Goal: Task Accomplishment & Management: Manage account settings

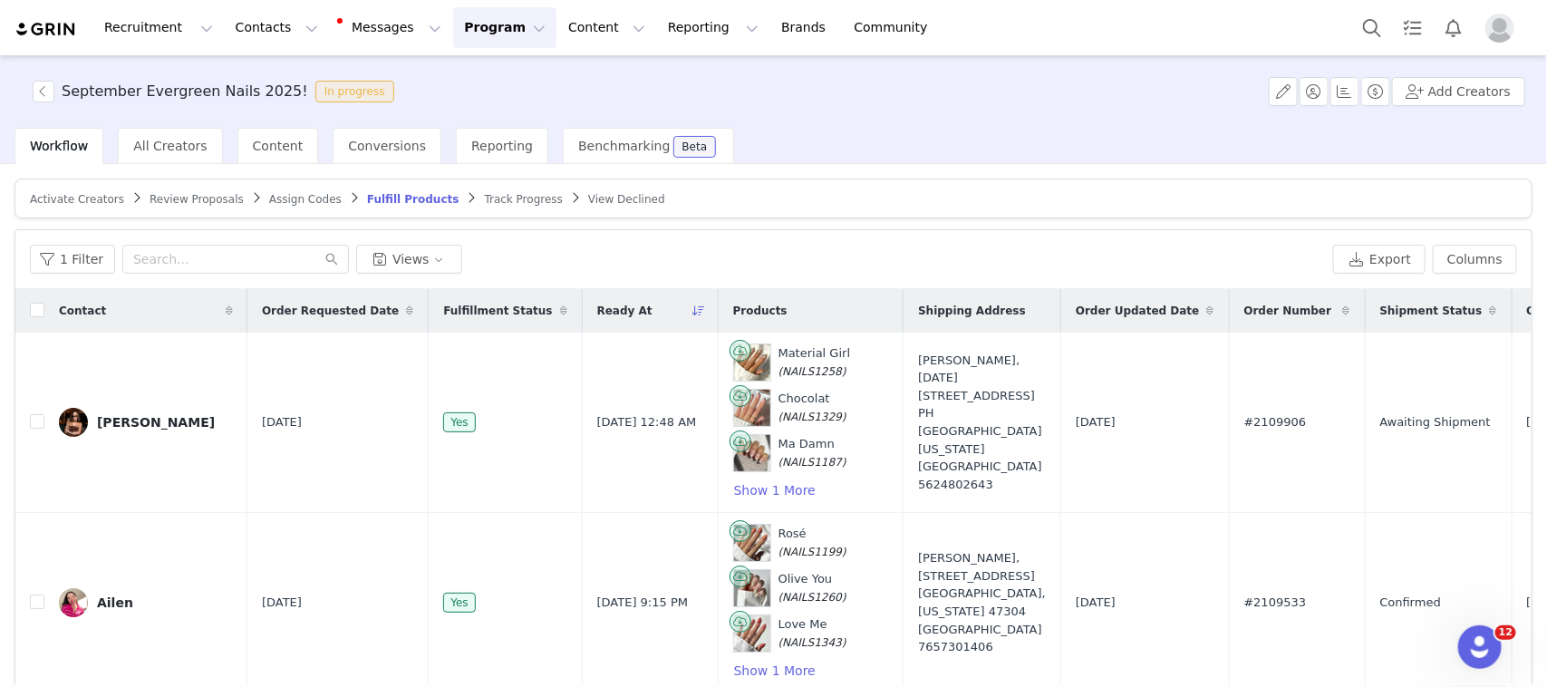
click at [191, 205] on div "Review Proposals" at bounding box center [196, 199] width 94 height 14
click at [191, 197] on span "Review Proposals" at bounding box center [196, 199] width 94 height 13
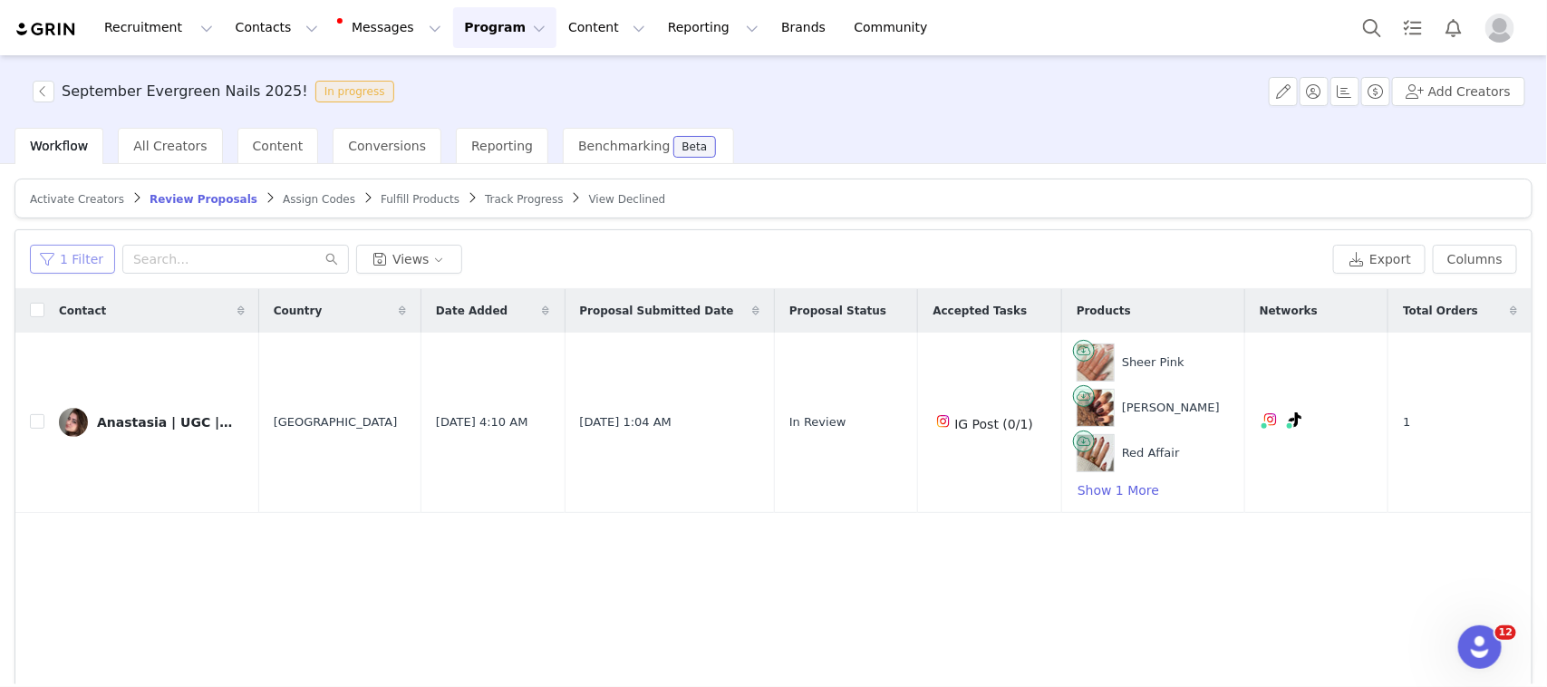
click at [84, 249] on button "1 Filter" at bounding box center [72, 259] width 85 height 29
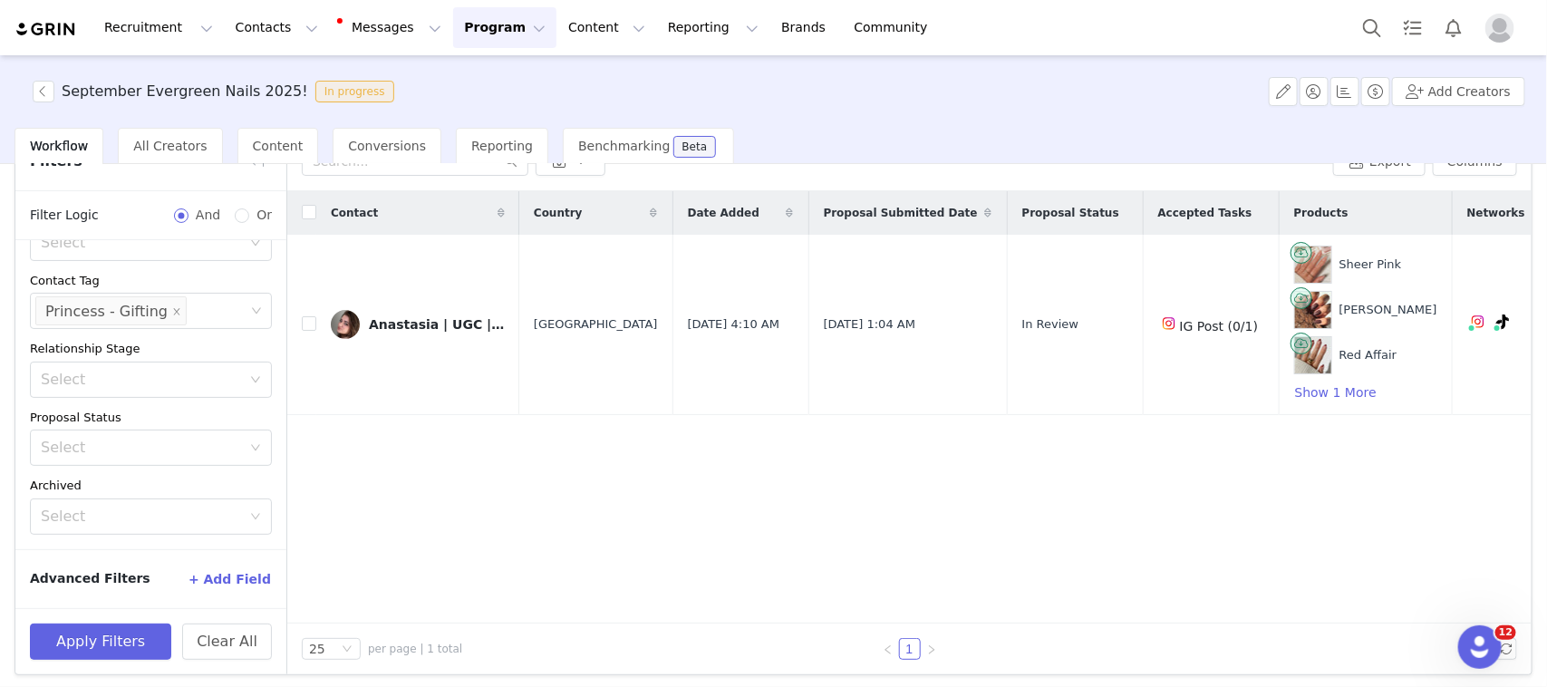
scroll to position [101, 0]
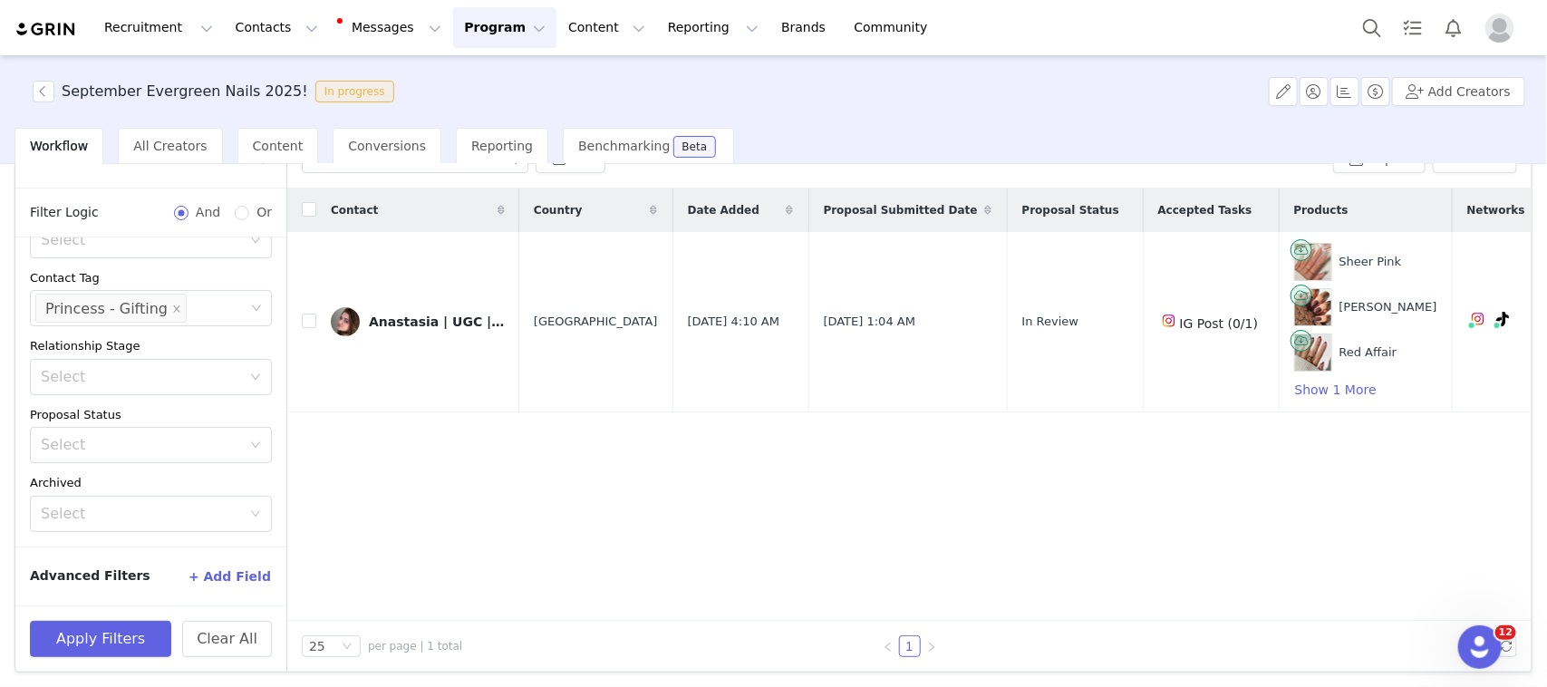
click at [215, 573] on button "+ Add Field" at bounding box center [230, 576] width 84 height 29
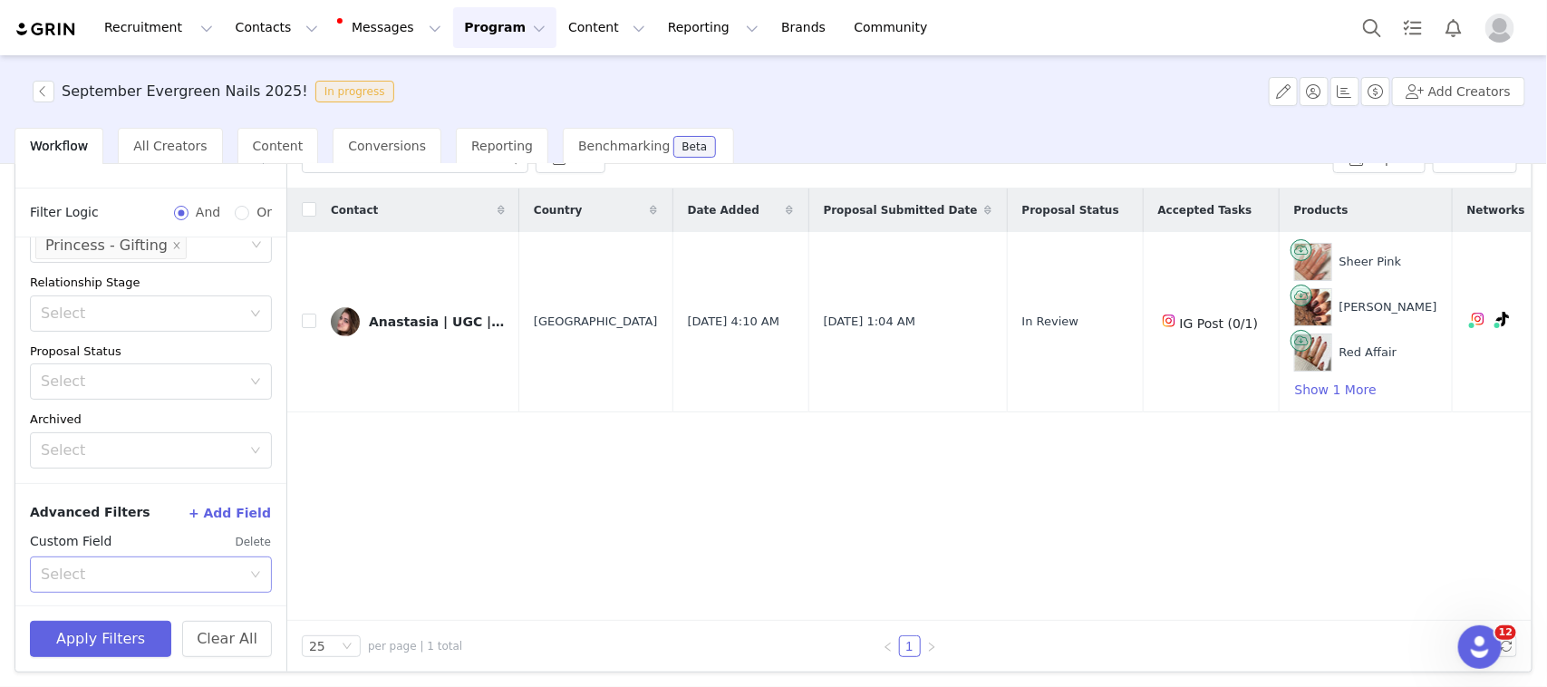
scroll to position [261, 0]
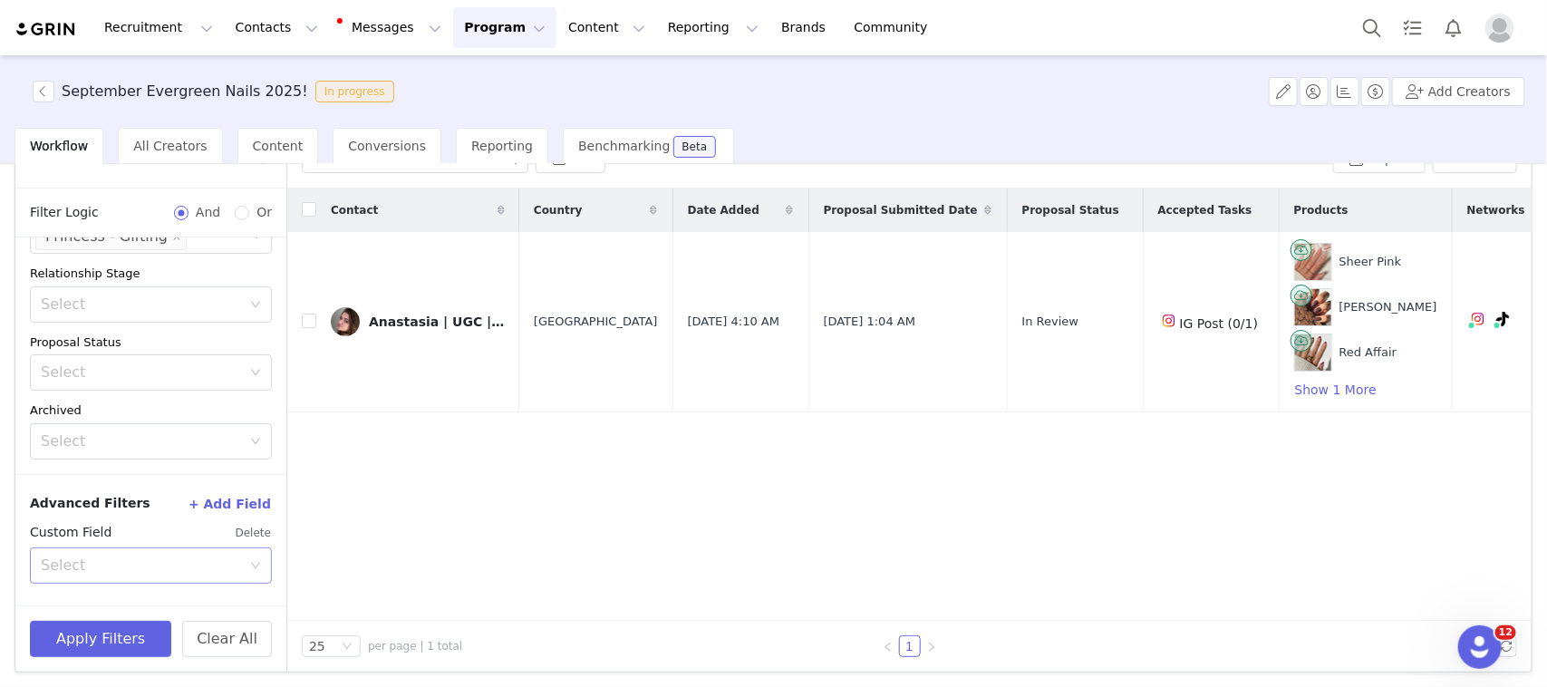
click at [188, 564] on div "Select" at bounding box center [141, 565] width 200 height 18
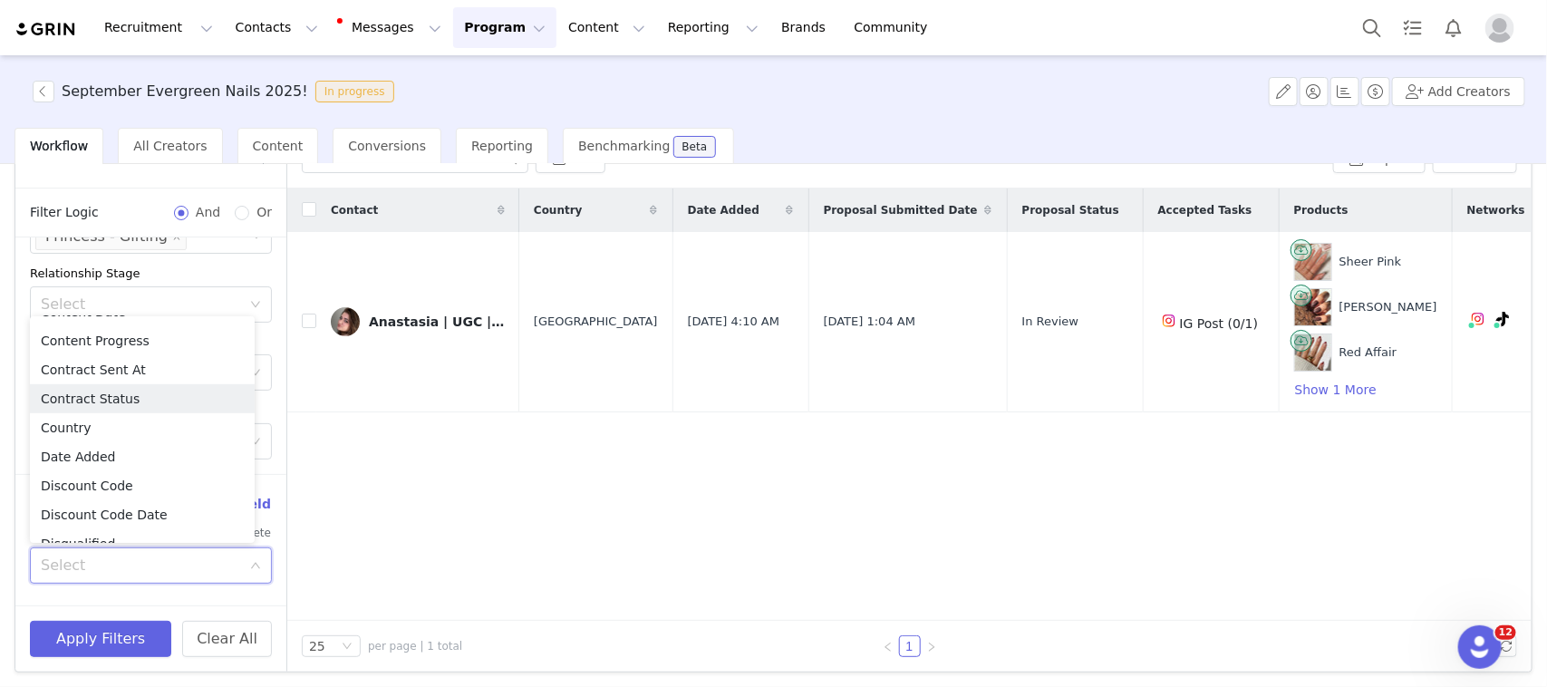
scroll to position [460, 0]
click at [134, 356] on li "Contact Tag" at bounding box center [142, 366] width 225 height 29
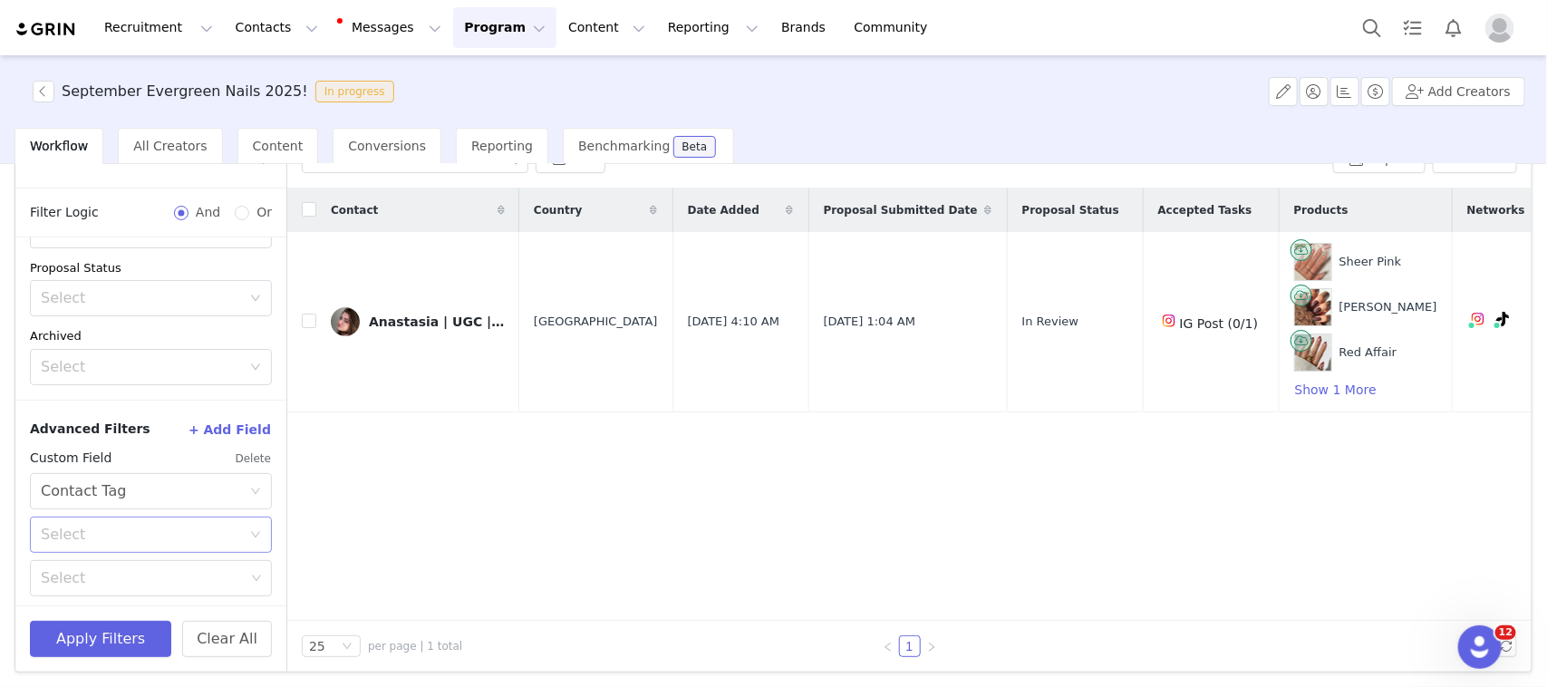
scroll to position [342, 0]
click at [115, 514] on div "Select" at bounding box center [145, 529] width 208 height 34
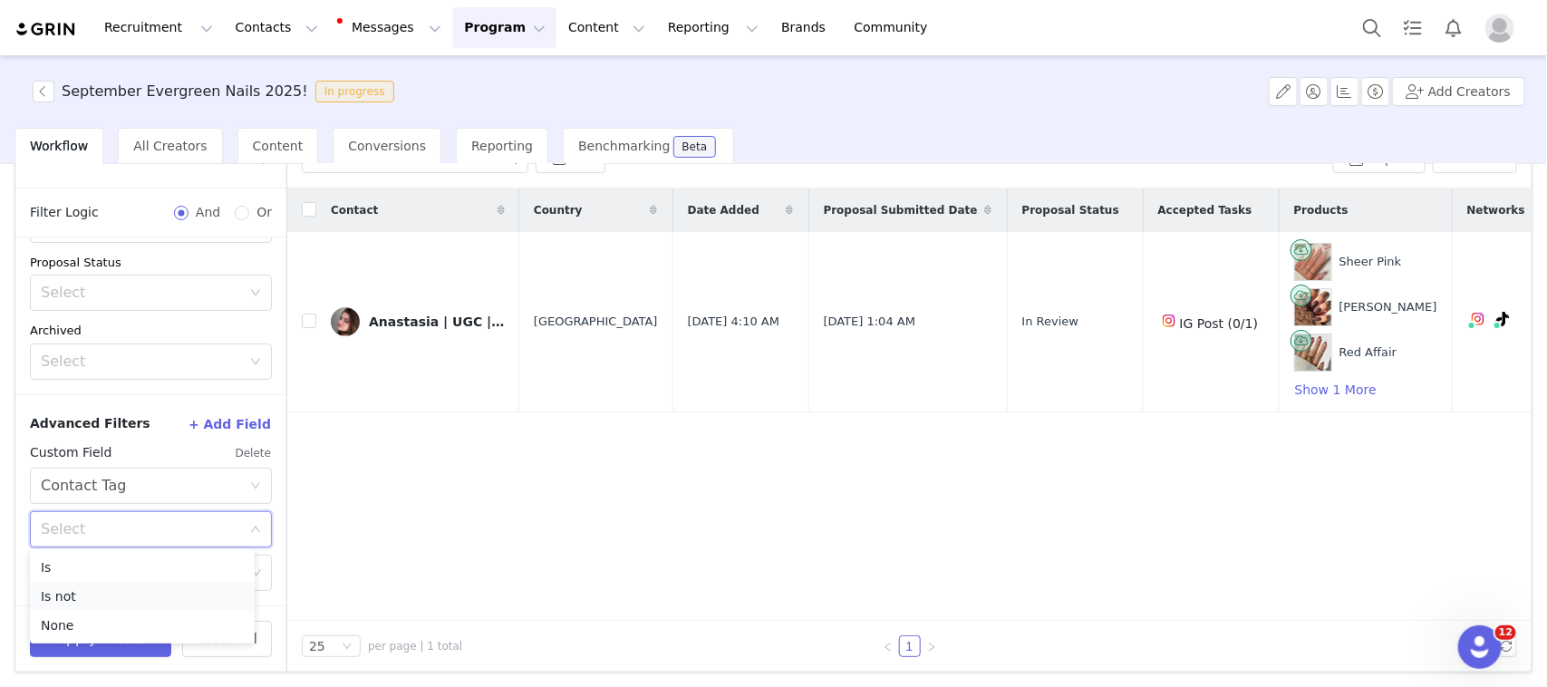
click at [82, 584] on li "Is not" at bounding box center [142, 596] width 225 height 29
click at [89, 566] on div "Select" at bounding box center [143, 573] width 204 height 18
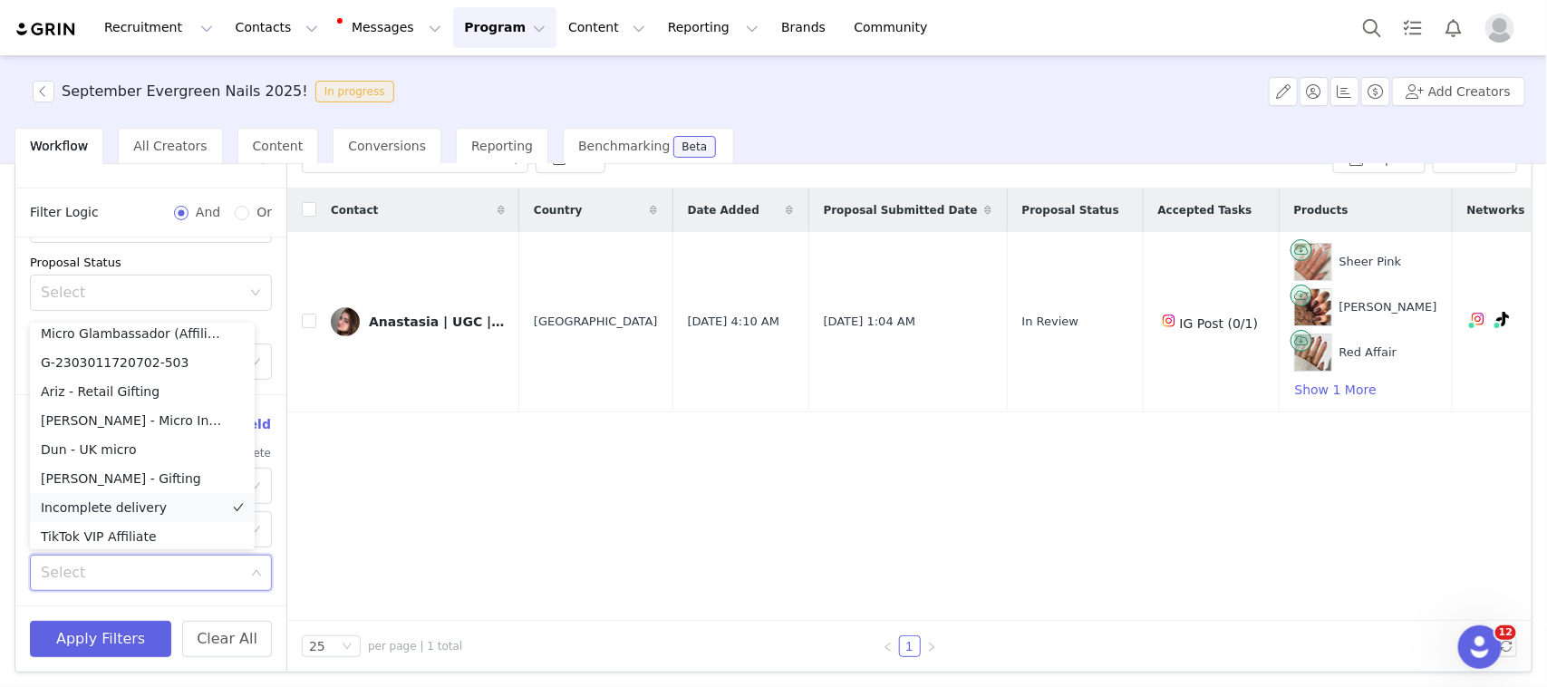
scroll to position [360, 0]
click at [121, 473] on li "Eugene - Gifting" at bounding box center [142, 473] width 225 height 29
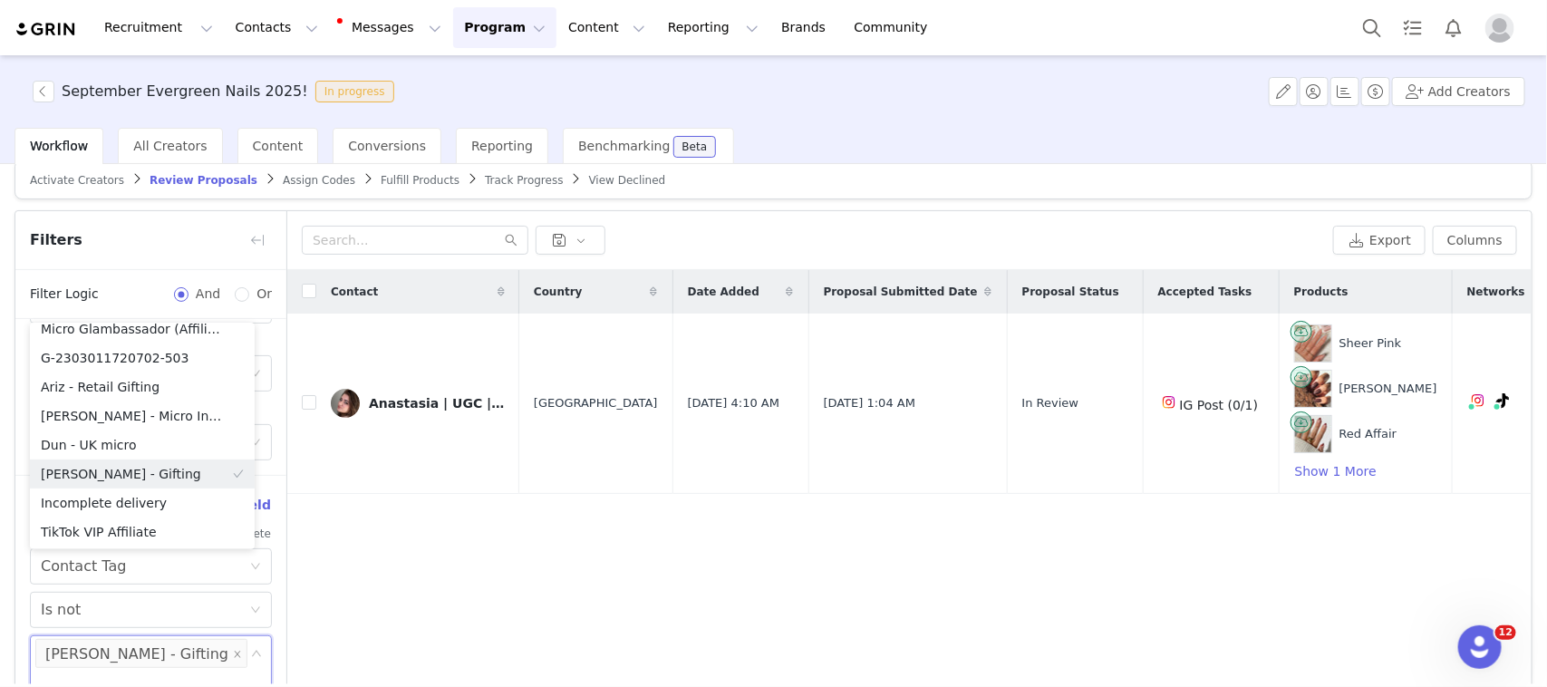
scroll to position [0, 0]
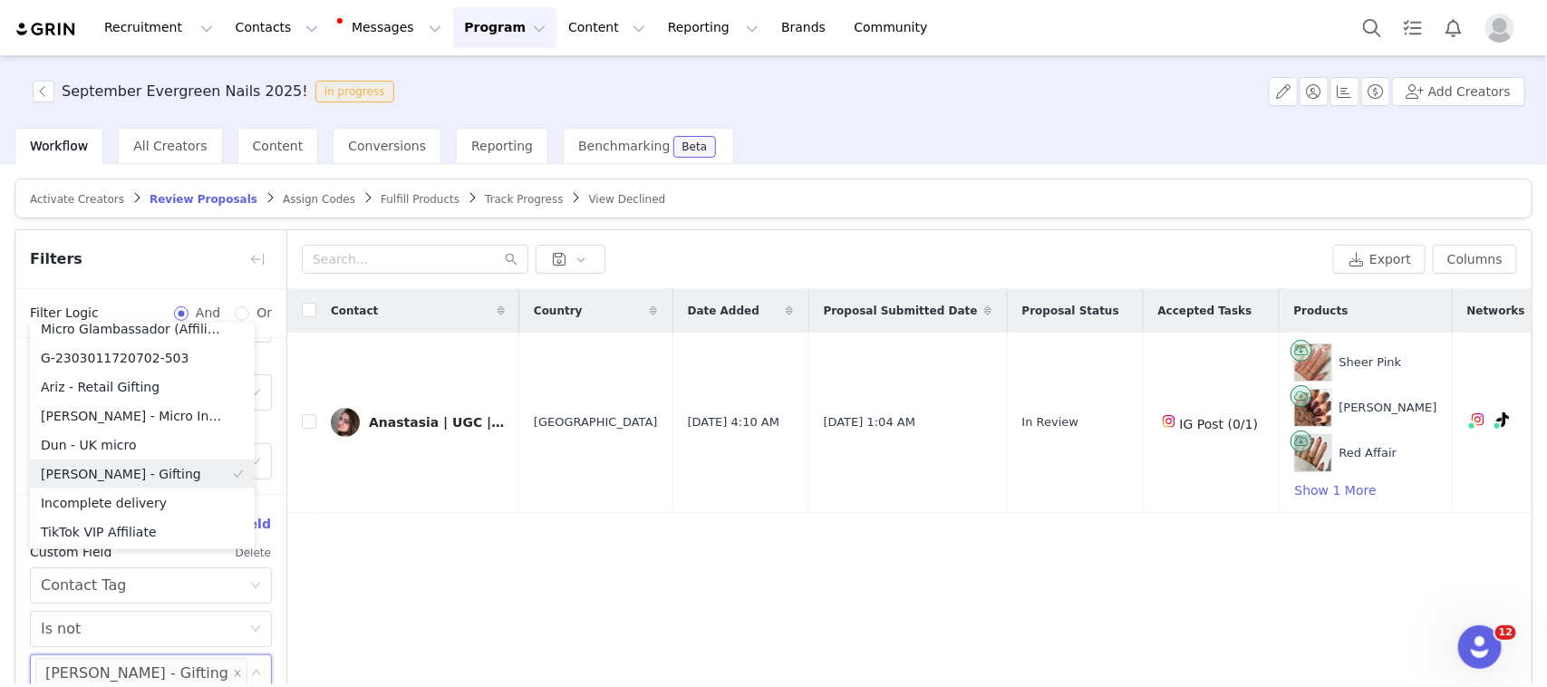
click at [0, 531] on div "Activate Creators Review Proposals Assign Codes Fulfill Products Track Progress…" at bounding box center [773, 424] width 1547 height 520
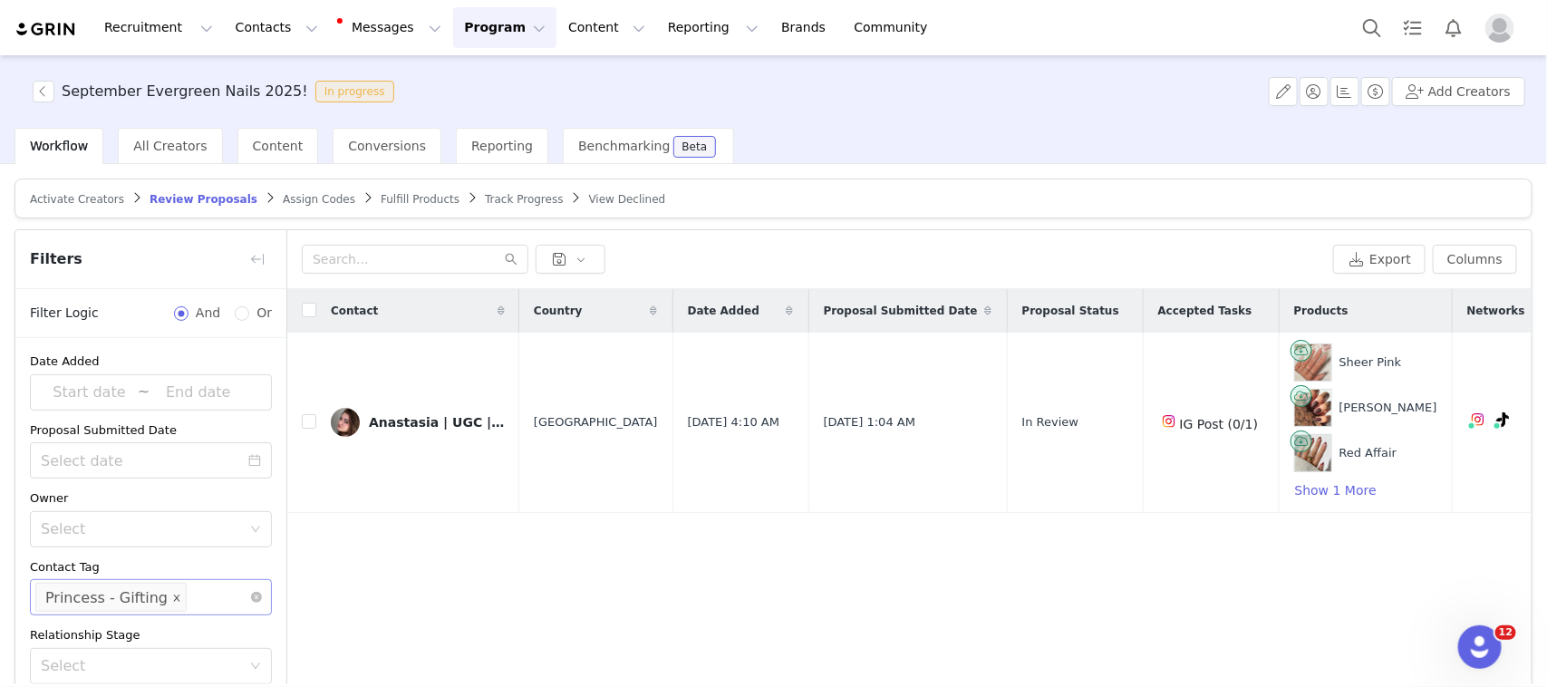
click at [173, 596] on icon "icon: close" at bounding box center [176, 597] width 6 height 6
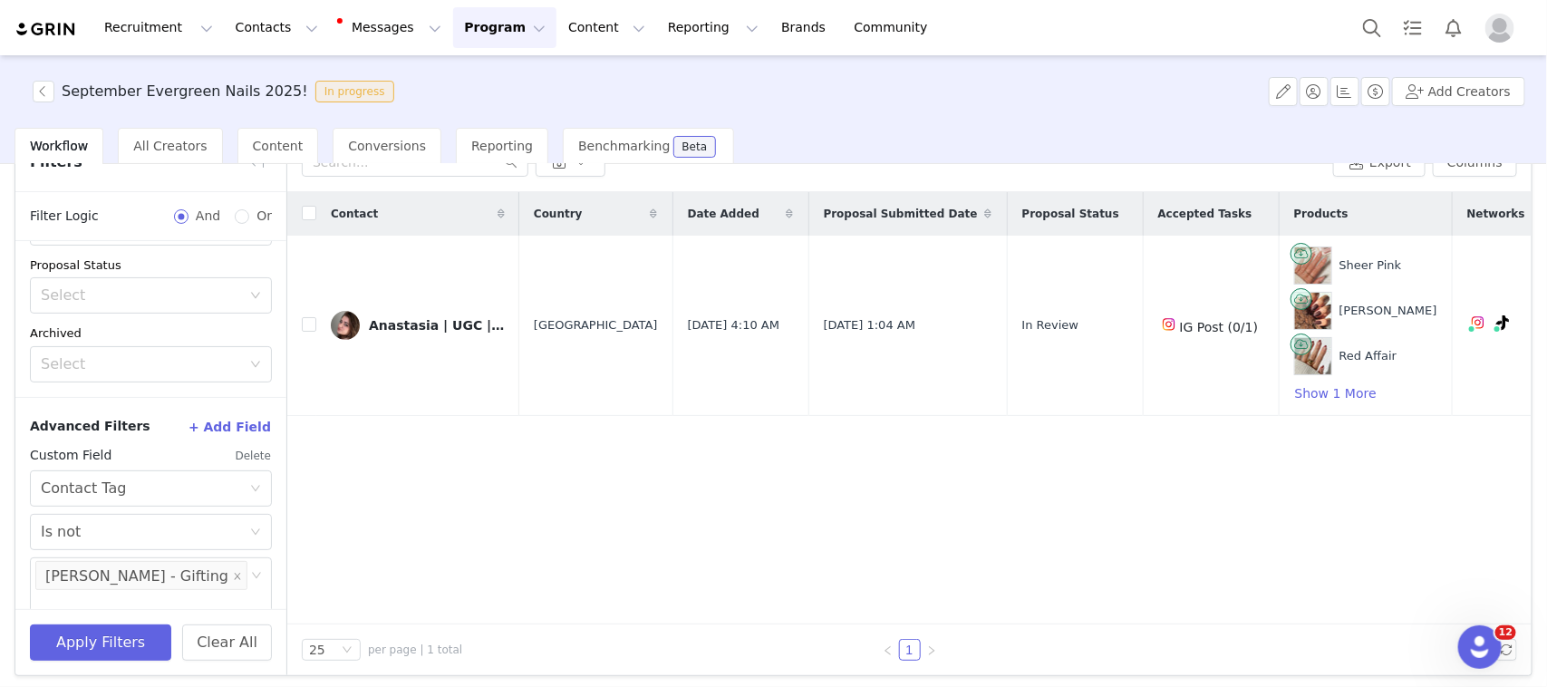
scroll to position [101, 0]
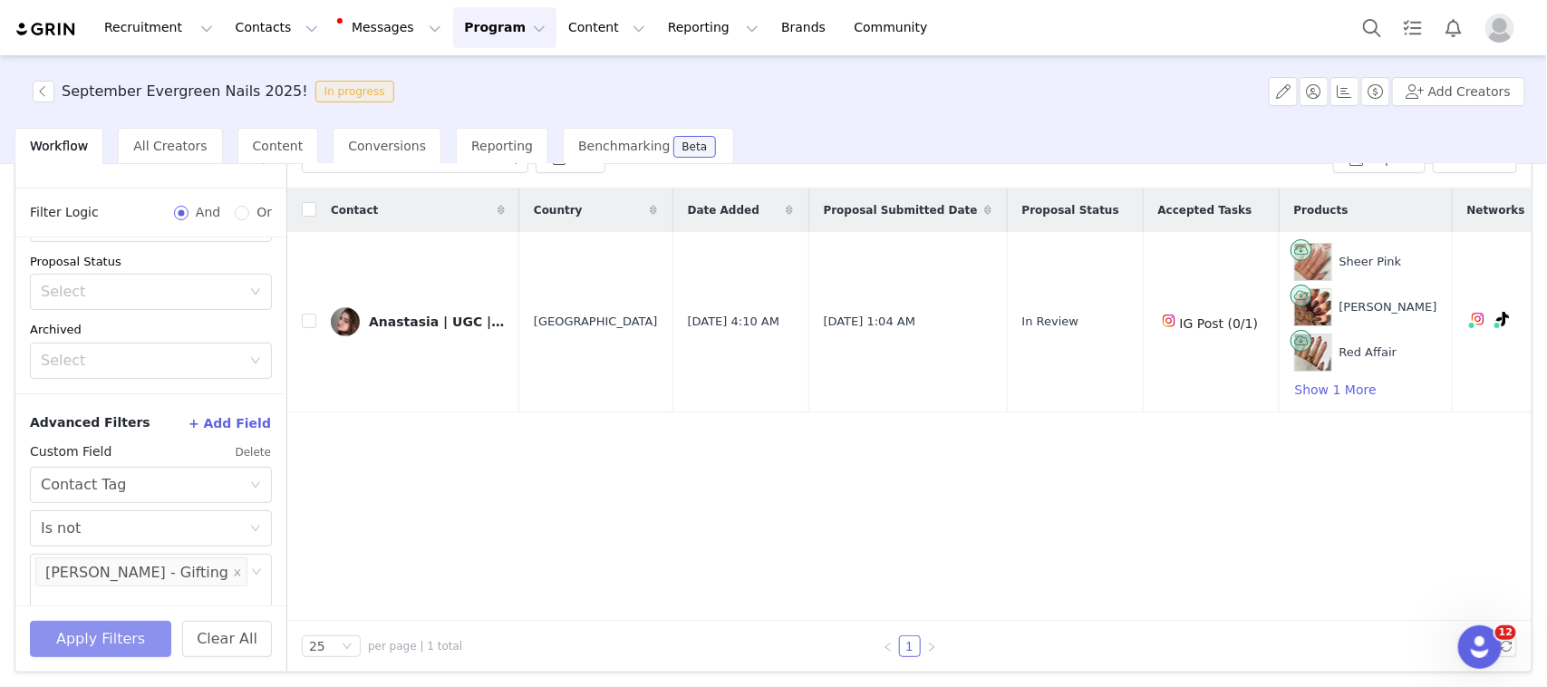
click at [75, 625] on button "Apply Filters" at bounding box center [100, 639] width 141 height 36
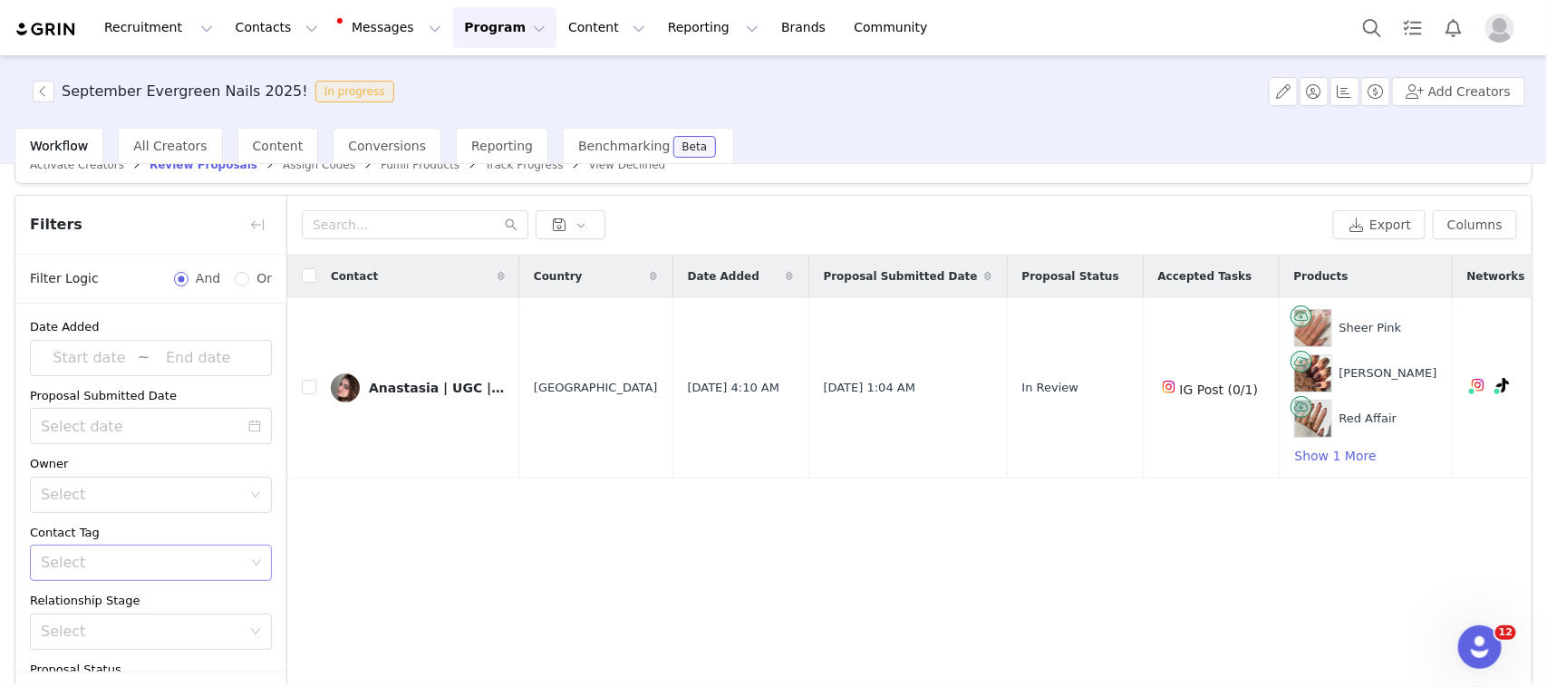
scroll to position [0, 0]
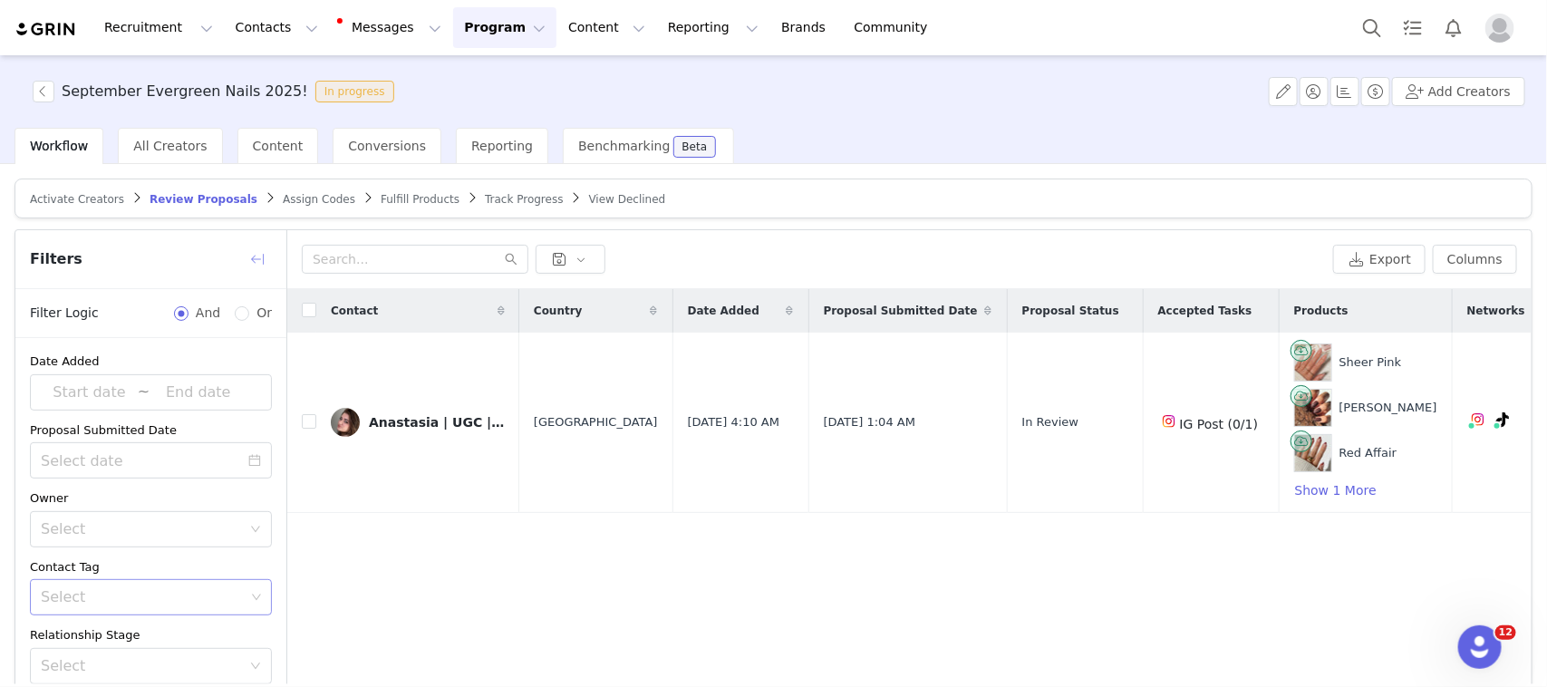
click at [259, 256] on button "button" at bounding box center [257, 259] width 29 height 29
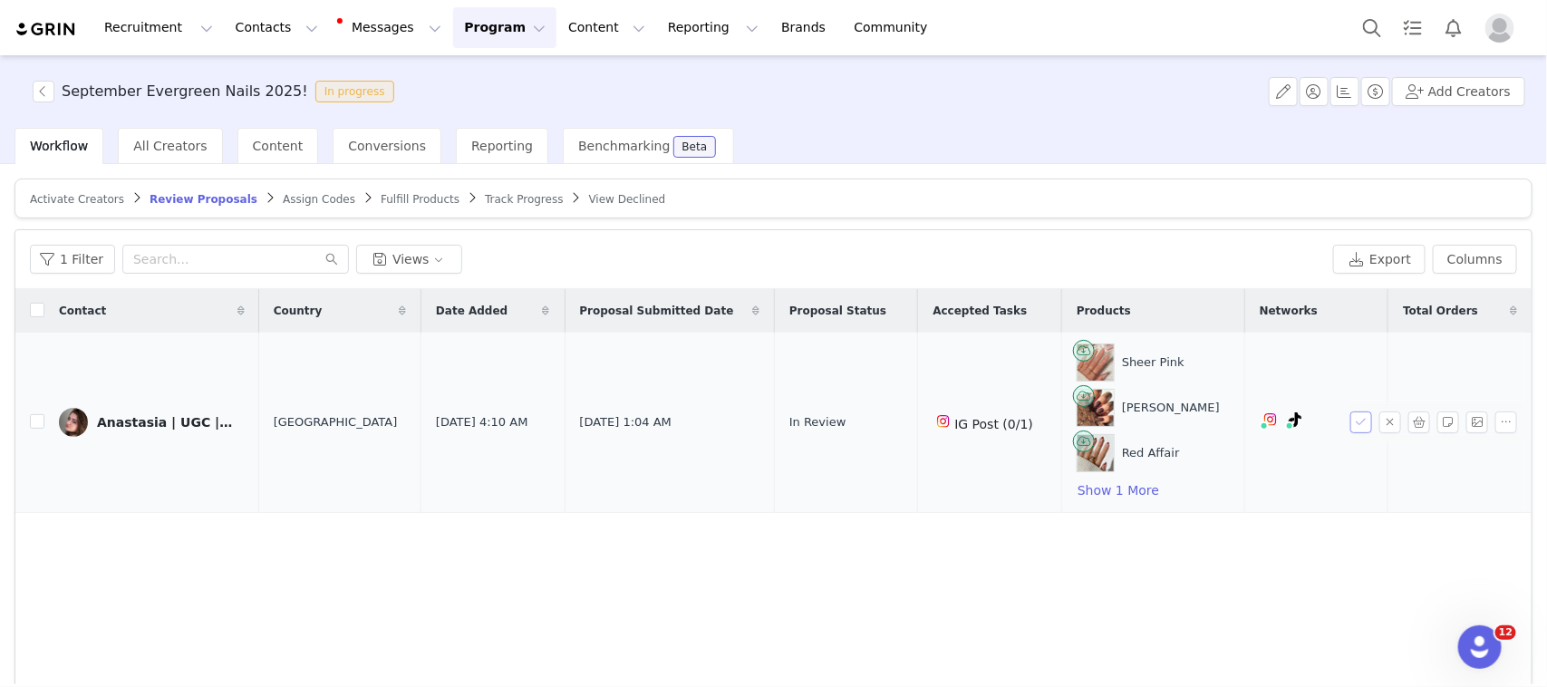
click at [1350, 424] on button "button" at bounding box center [1361, 422] width 22 height 22
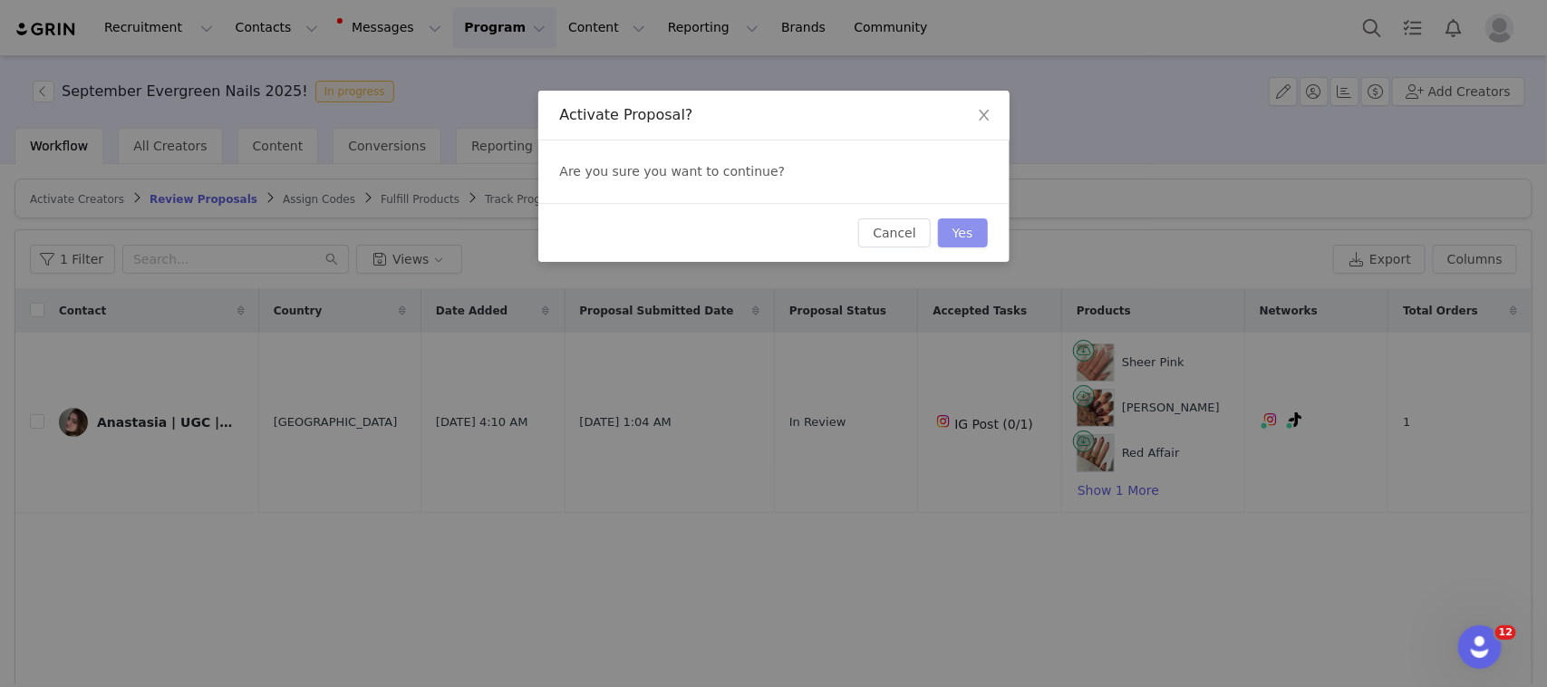
click at [970, 227] on button "Yes" at bounding box center [963, 232] width 50 height 29
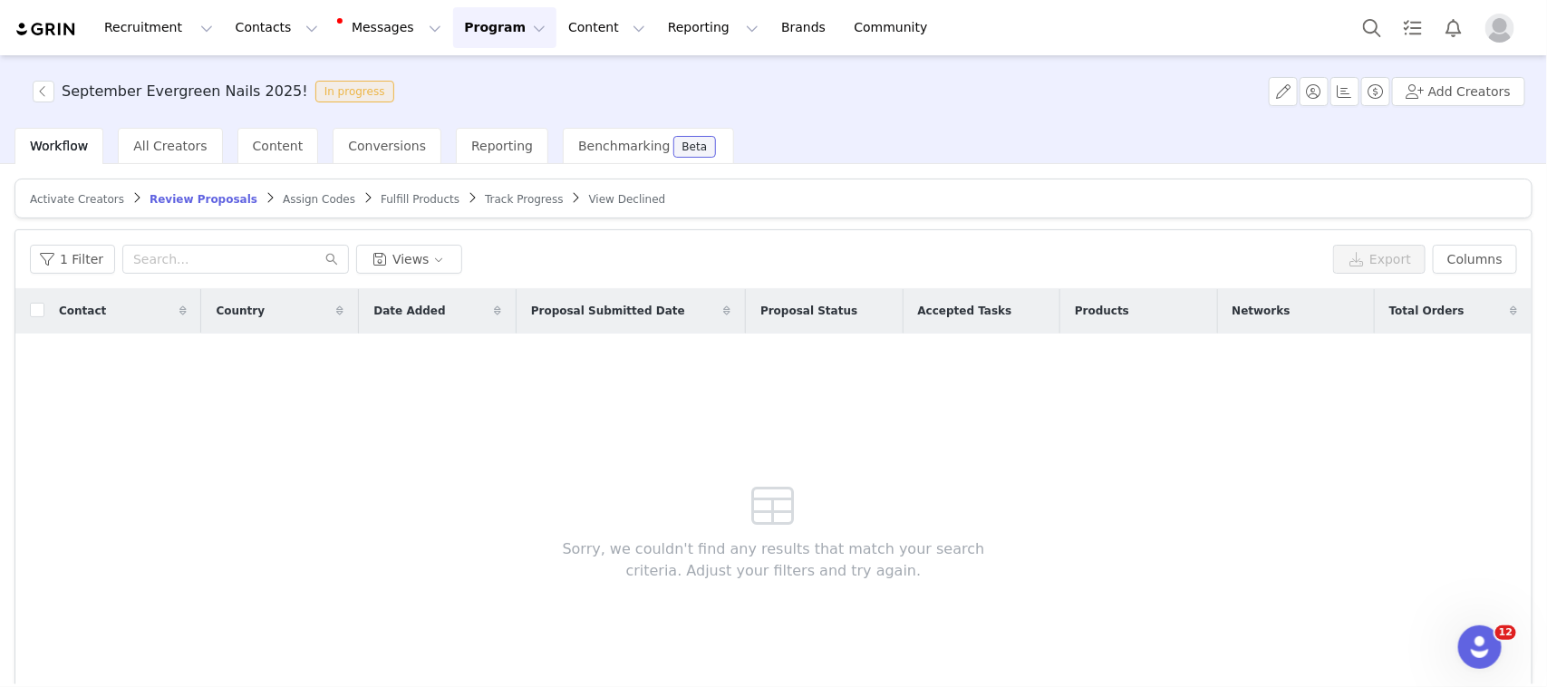
click at [381, 198] on span "Fulfill Products" at bounding box center [420, 199] width 79 height 13
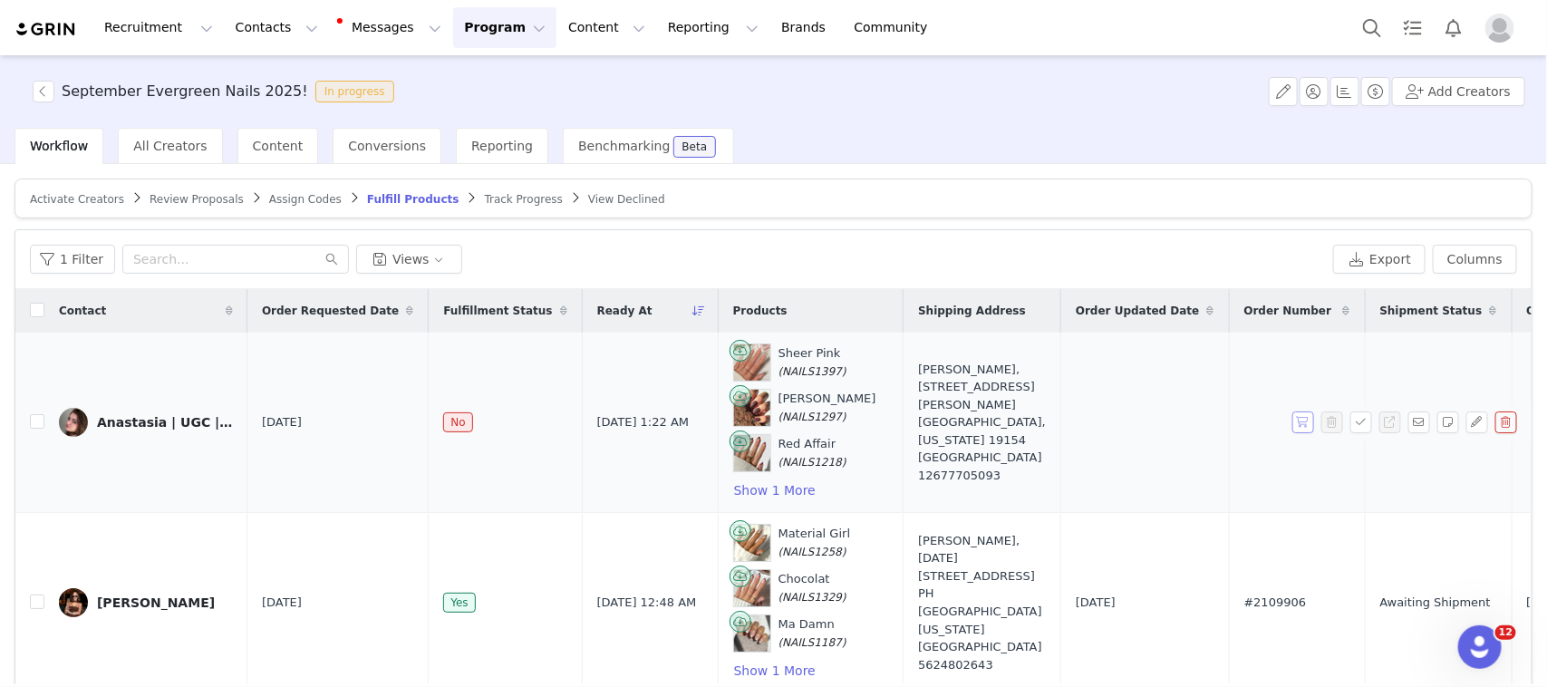
click at [1292, 418] on button "button" at bounding box center [1303, 422] width 22 height 22
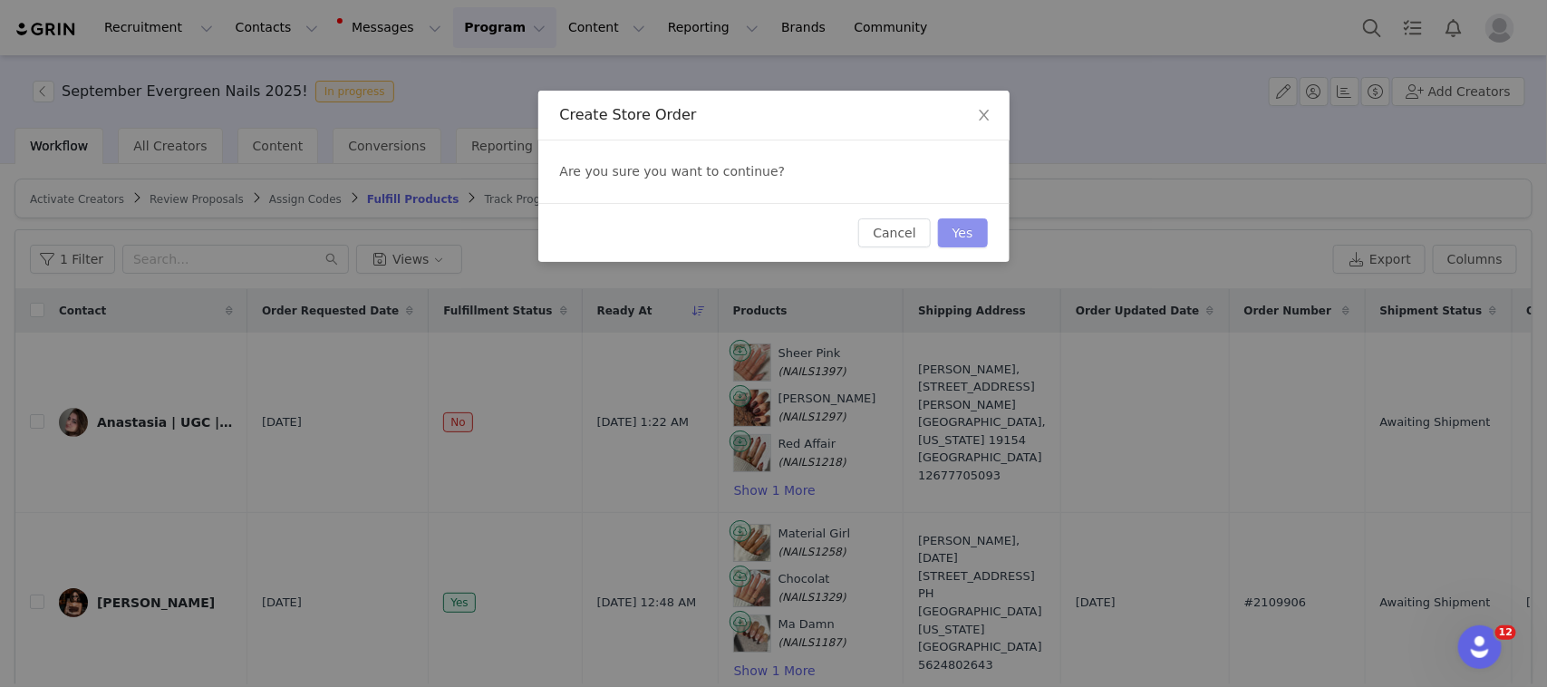
click at [956, 233] on button "Yes" at bounding box center [963, 232] width 50 height 29
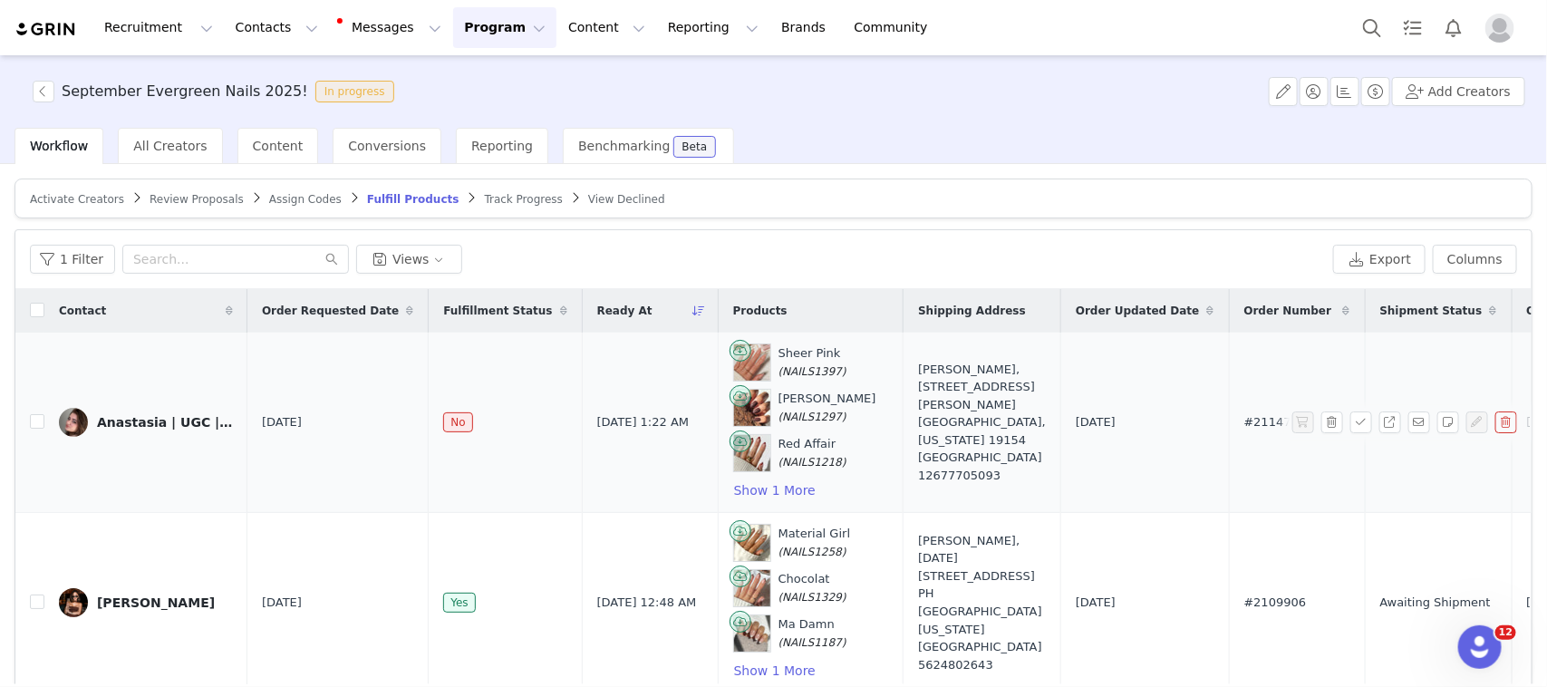
click at [113, 415] on div "Anastasia | UGC | brands’ go-to content creator | USA" at bounding box center [165, 422] width 136 height 14
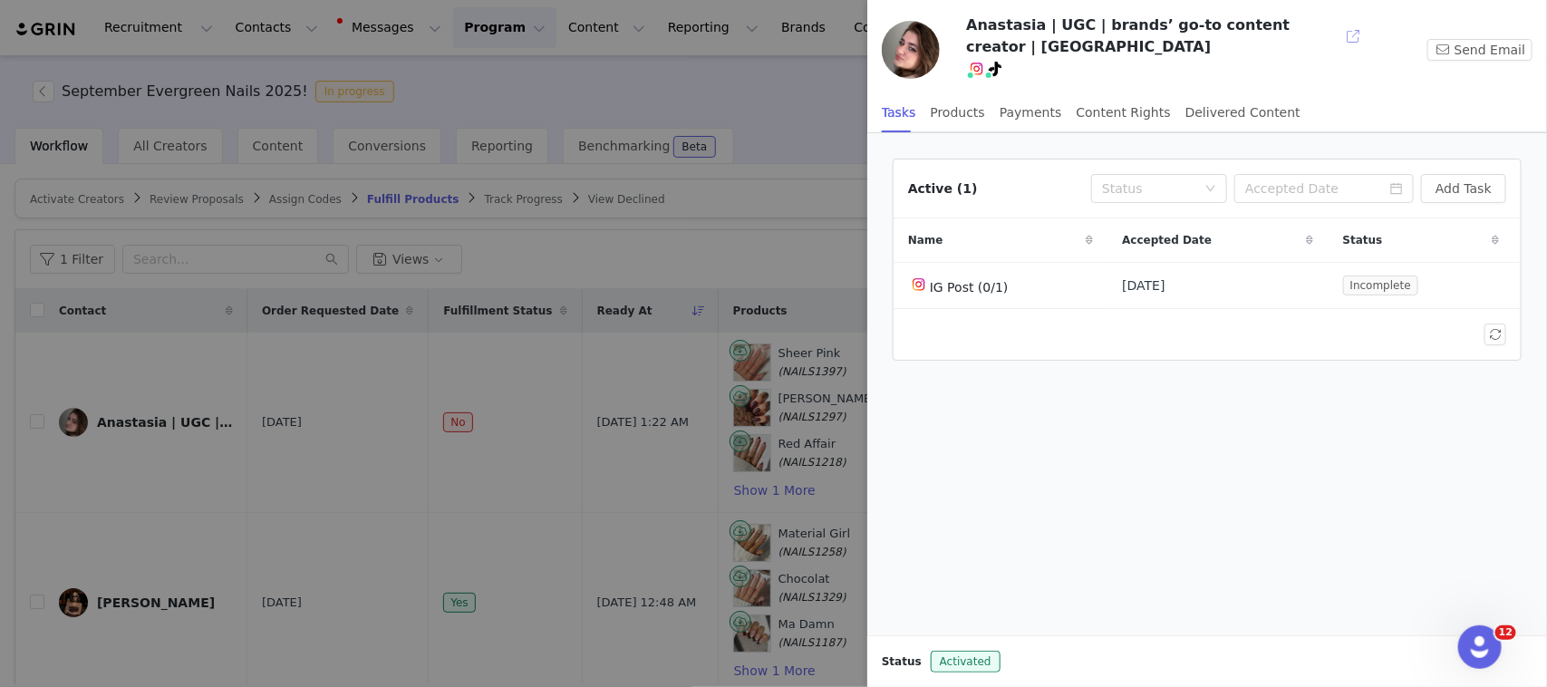
click at [1339, 24] on button "button" at bounding box center [1352, 36] width 29 height 29
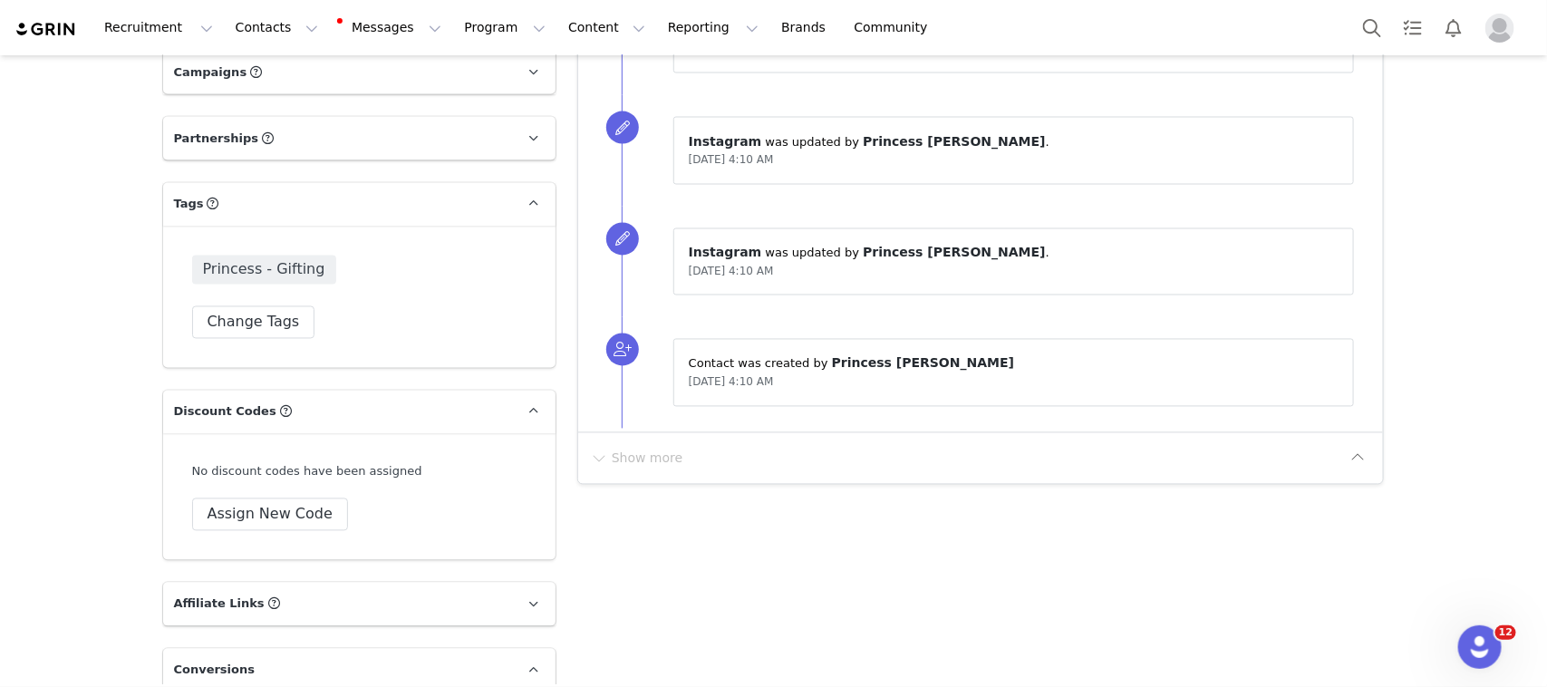
scroll to position [1472, 0]
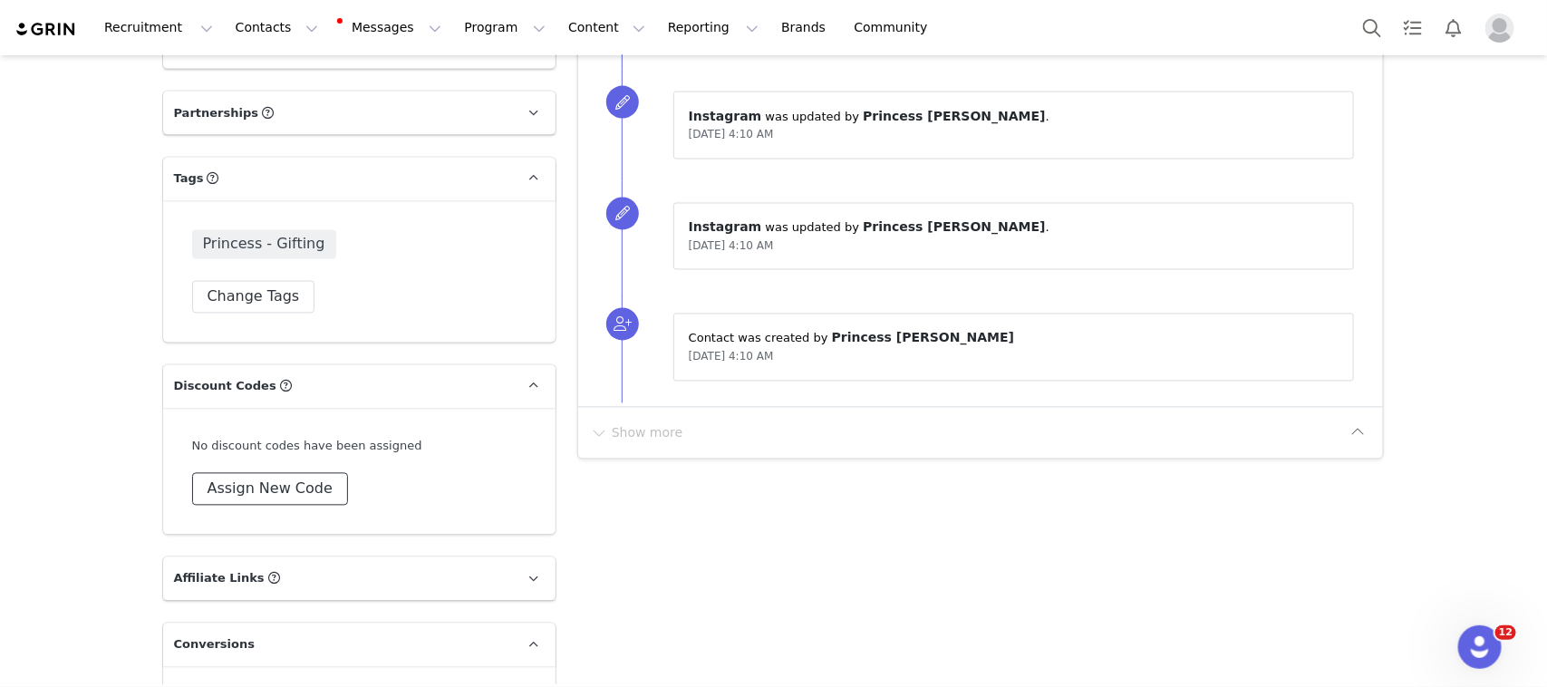
click at [192, 474] on button "Assign New Code" at bounding box center [270, 489] width 156 height 33
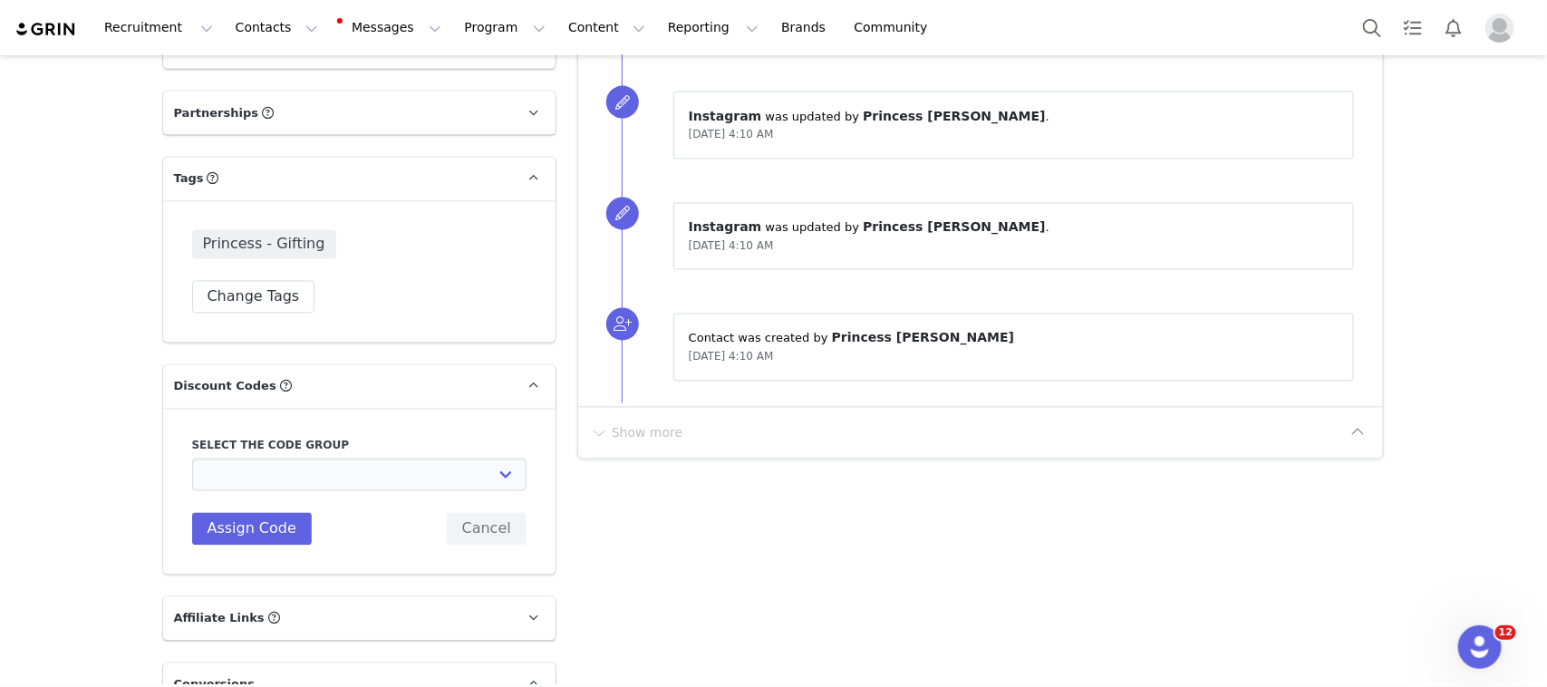
click at [354, 438] on label "Select the code group" at bounding box center [359, 446] width 334 height 16
click at [364, 458] on select "Glamnetic UK: Gifted influencers (15% off) Glamnetic: FB Influencer Codes Glamn…" at bounding box center [359, 474] width 334 height 33
select select "8130"
click at [192, 458] on select "Glamnetic UK: Gifted influencers (15% off) Glamnetic: FB Influencer Codes Glamn…" at bounding box center [359, 474] width 334 height 33
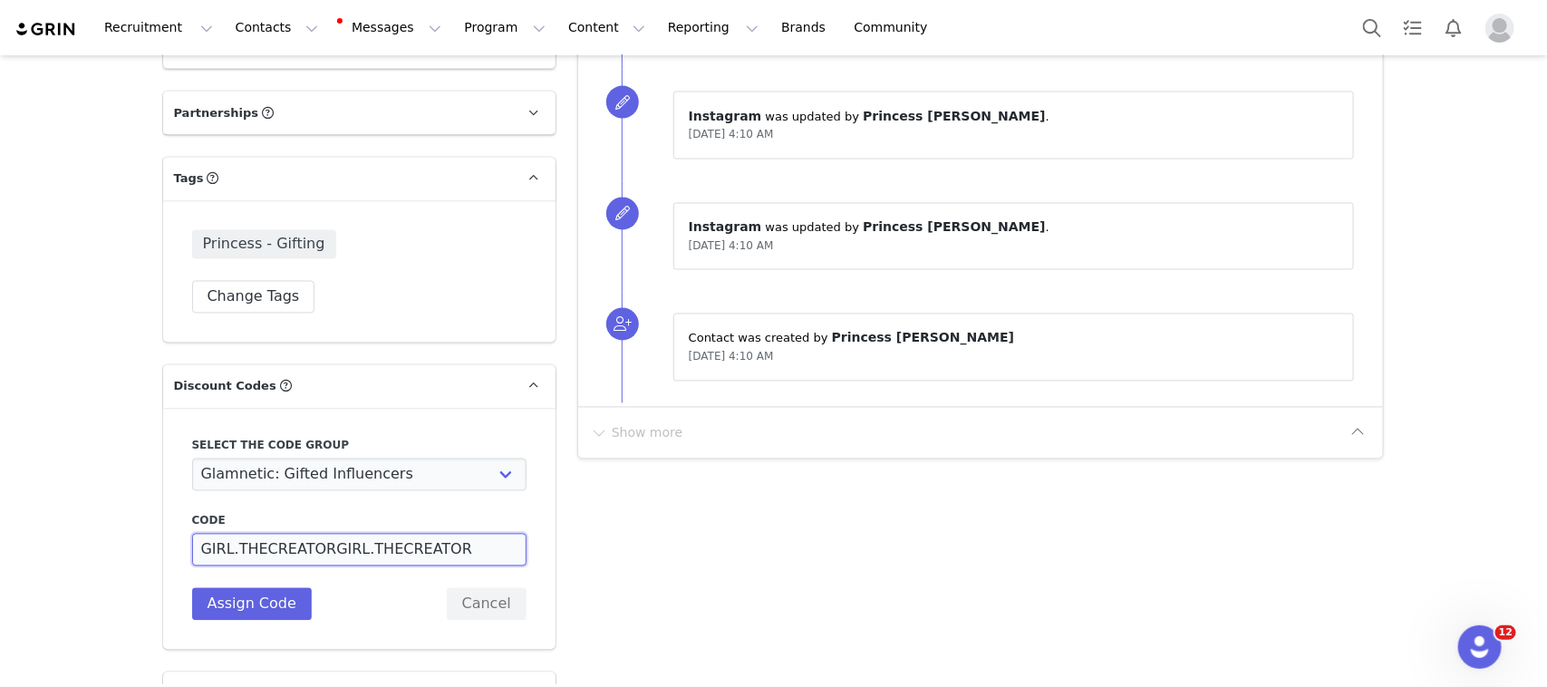
click at [292, 536] on input "GIRL.THECREATORGIRL.THECREATOR" at bounding box center [359, 550] width 334 height 33
drag, startPoint x: 223, startPoint y: 532, endPoint x: 582, endPoint y: 537, distance: 358.8
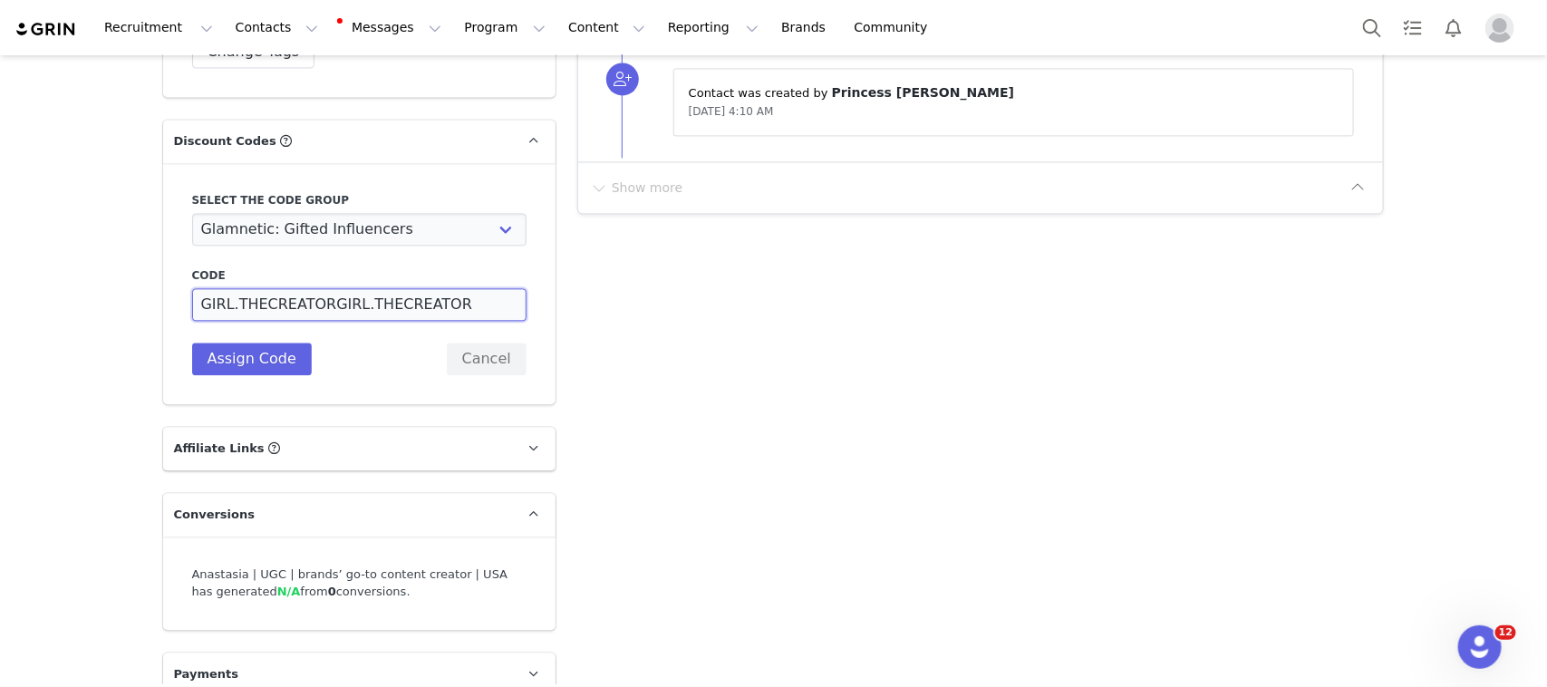
scroll to position [1720, 0]
type input "G"
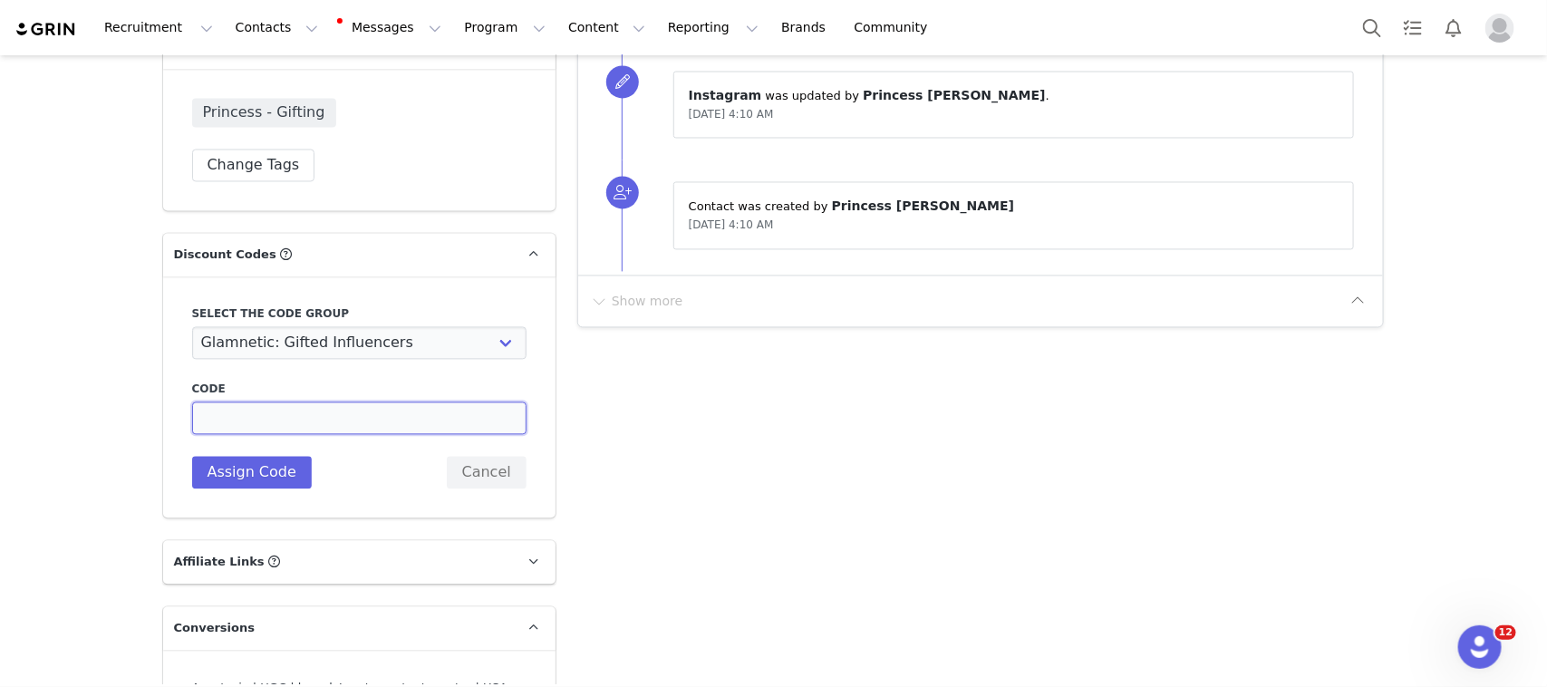
scroll to position [1606, 0]
click at [395, 400] on input at bounding box center [359, 416] width 334 height 33
type input "15ANASTASIA"
click at [245, 458] on button "Assign Code" at bounding box center [252, 470] width 120 height 33
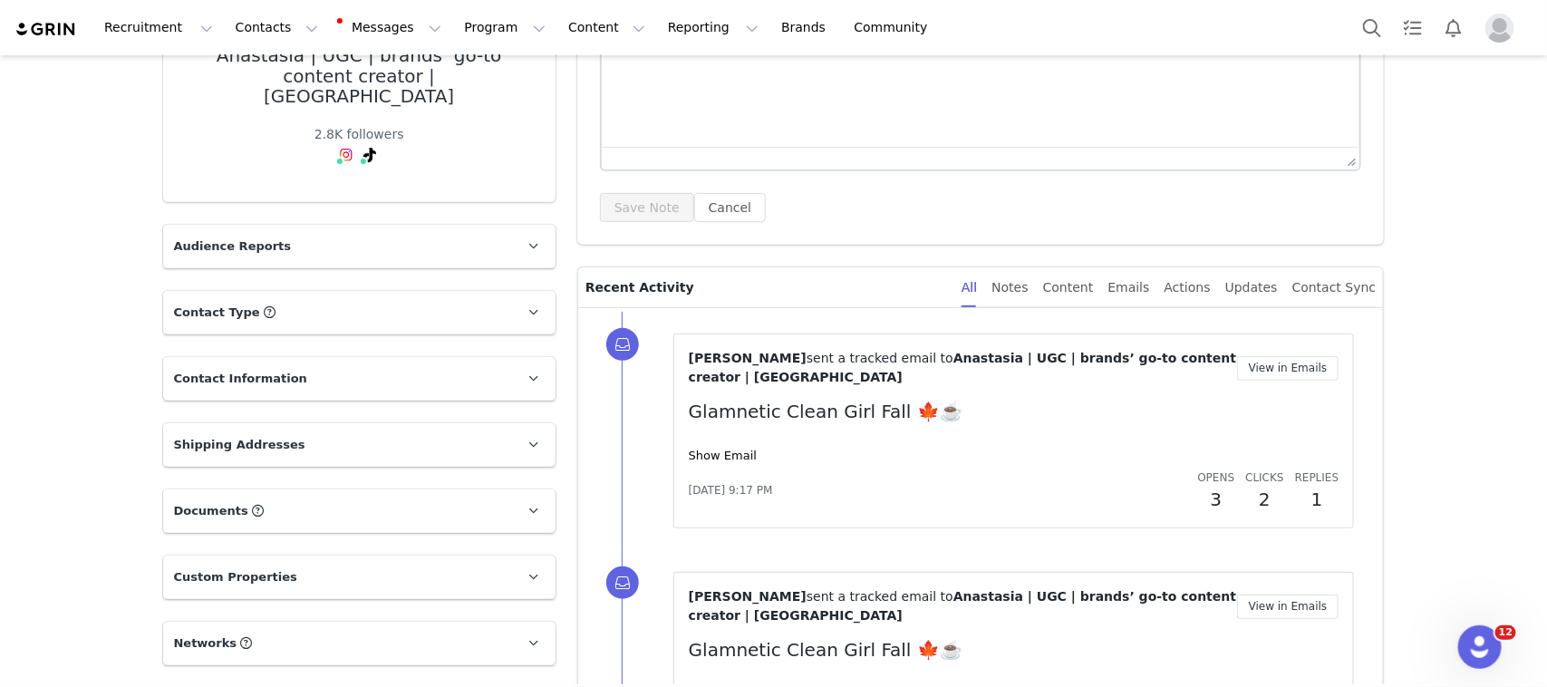
scroll to position [361, 0]
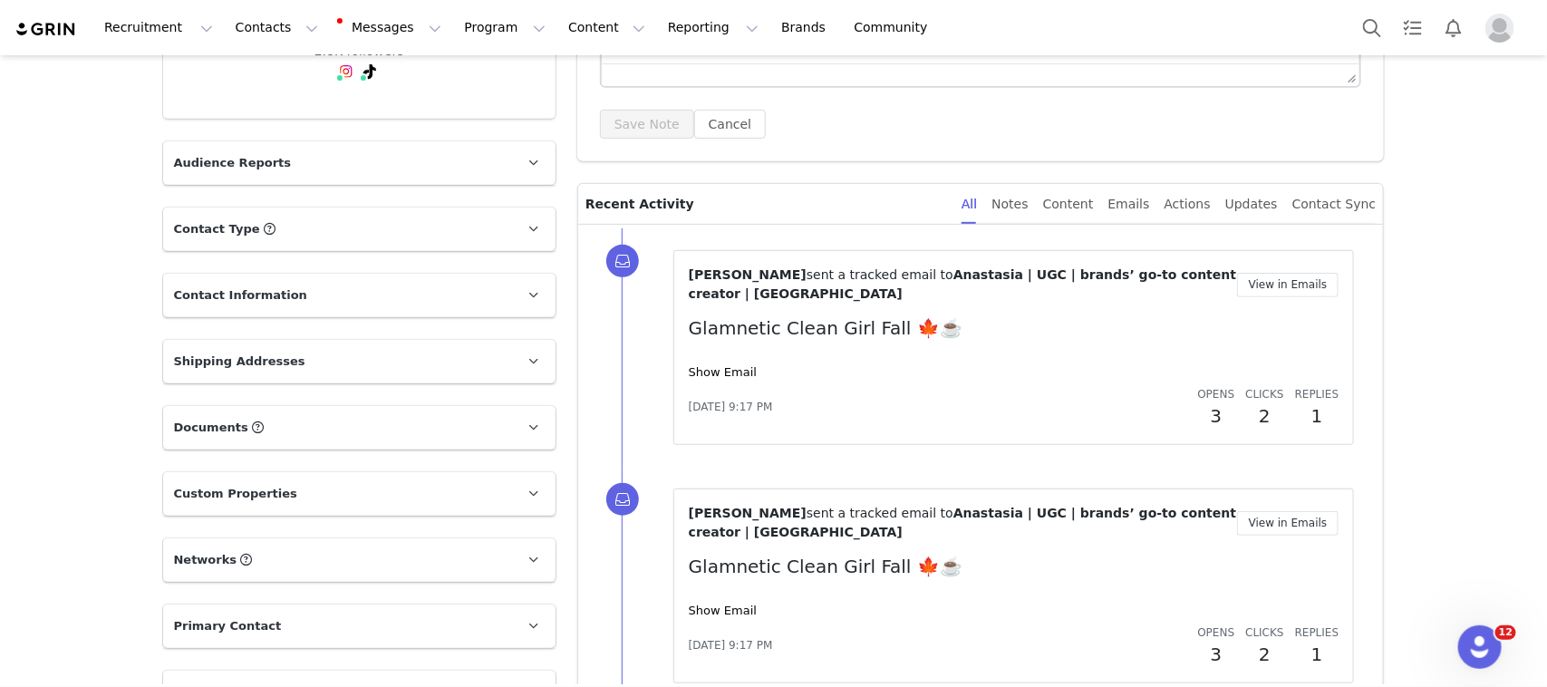
click at [406, 347] on p "Shipping Addresses" at bounding box center [337, 361] width 349 height 43
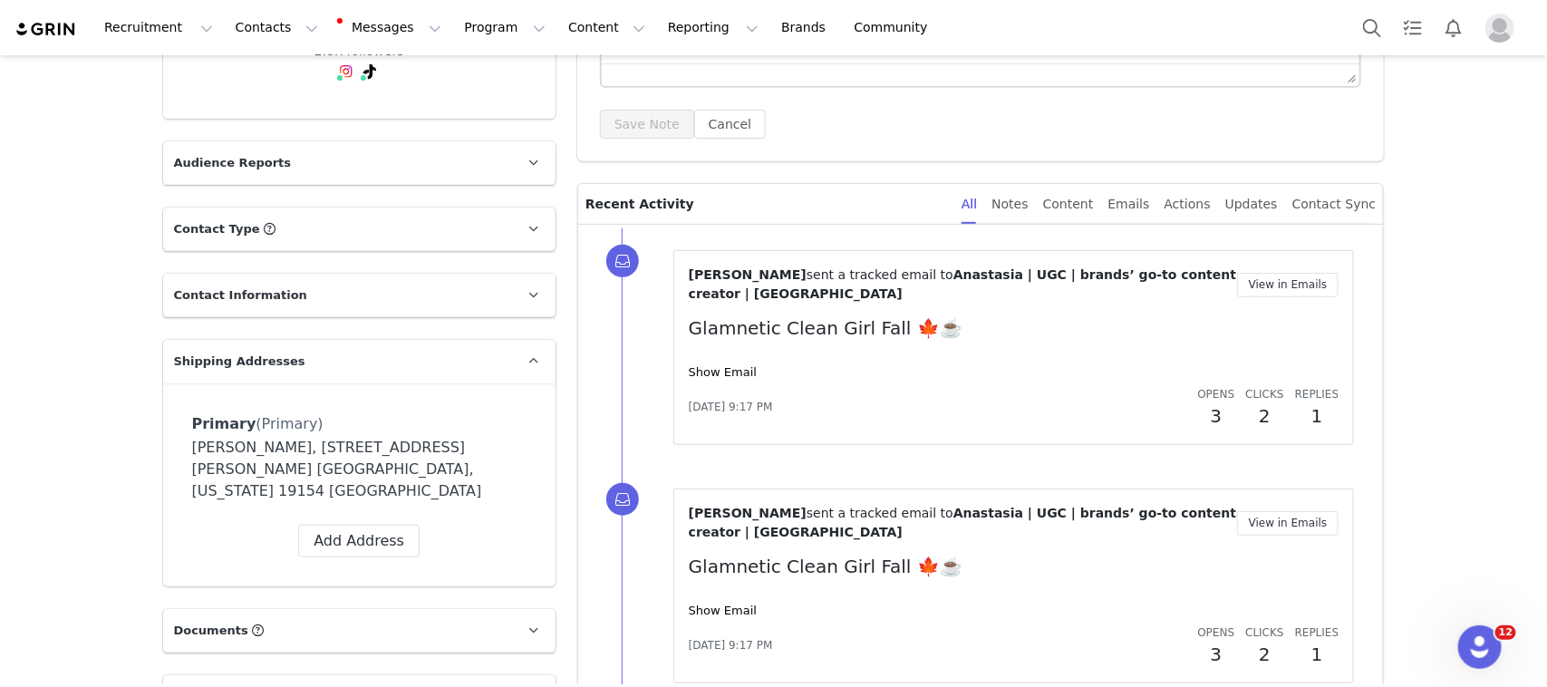
click at [408, 274] on p "Contact Information" at bounding box center [337, 295] width 349 height 43
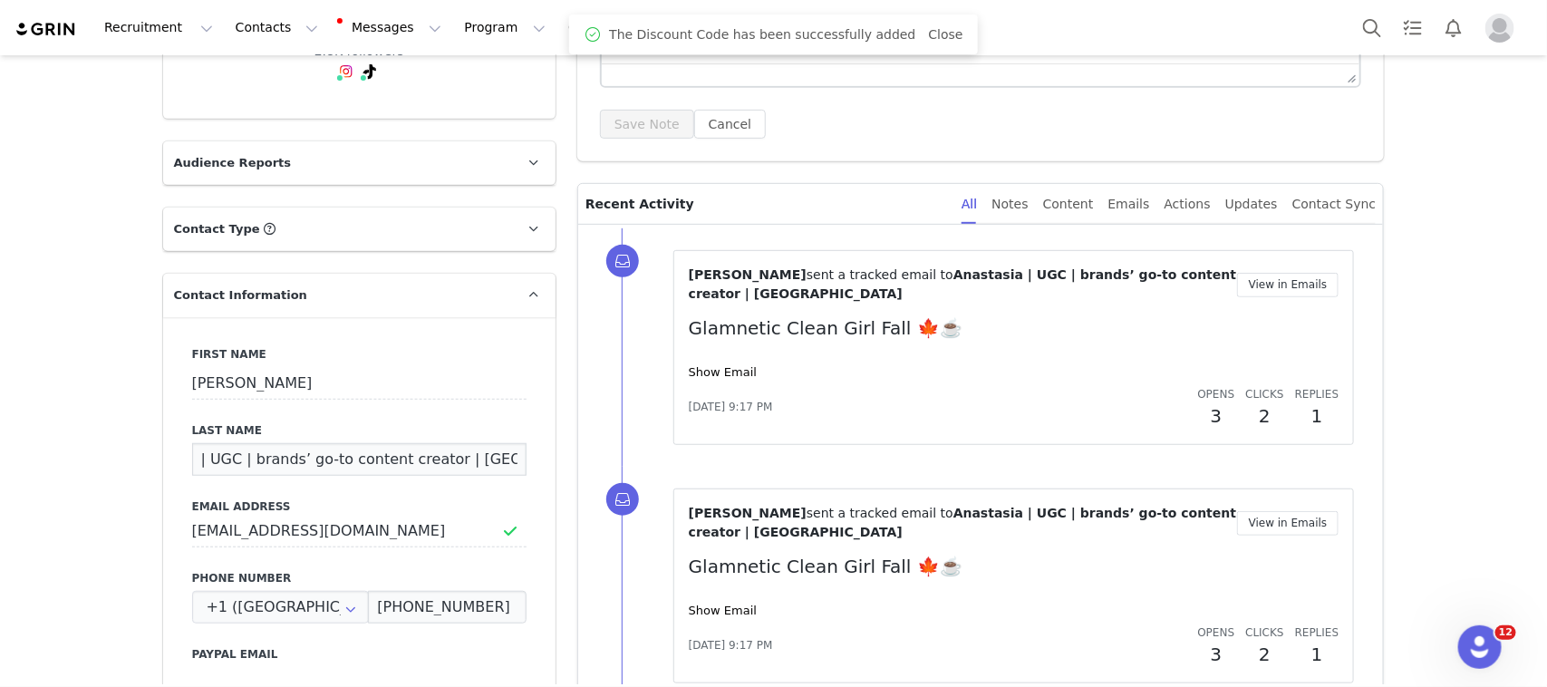
drag, startPoint x: 471, startPoint y: 437, endPoint x: 127, endPoint y: 450, distance: 344.6
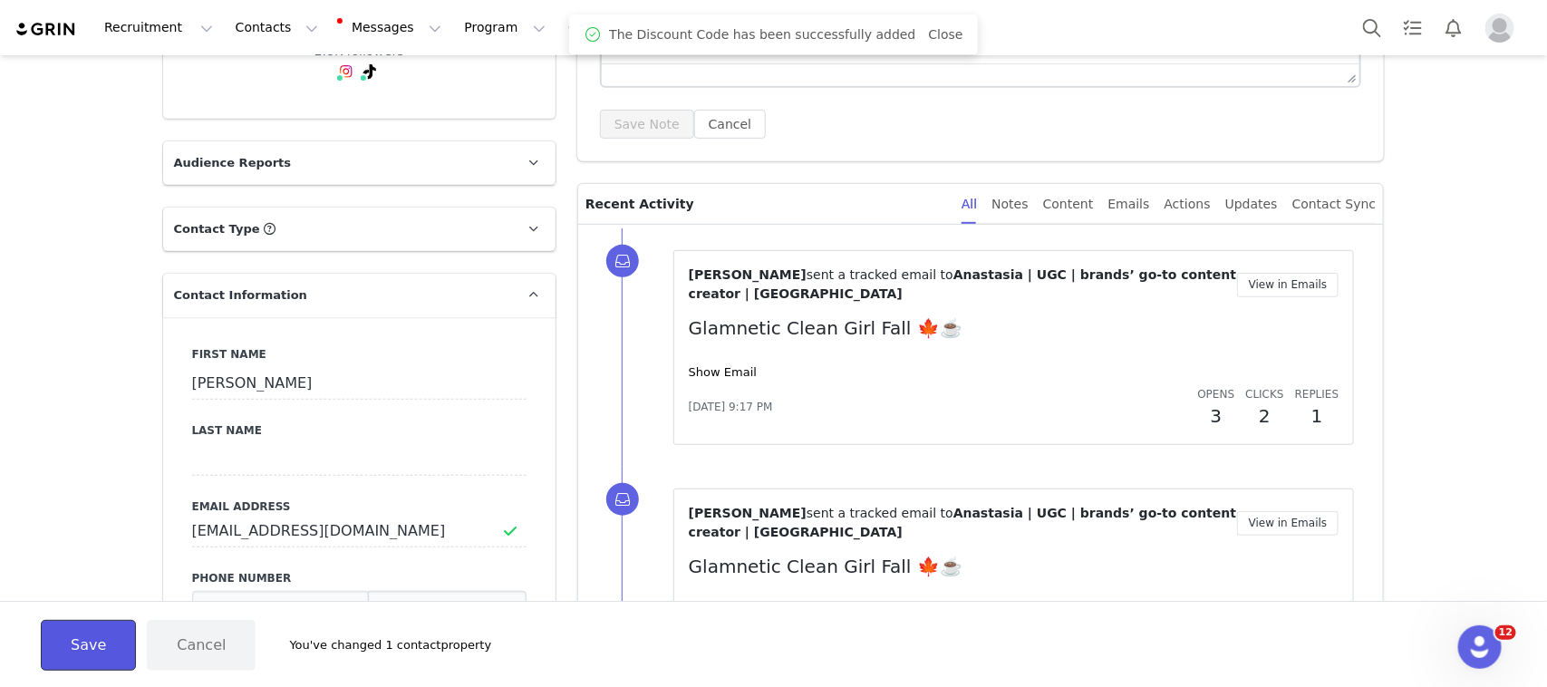
click at [104, 625] on button "Save" at bounding box center [88, 645] width 95 height 51
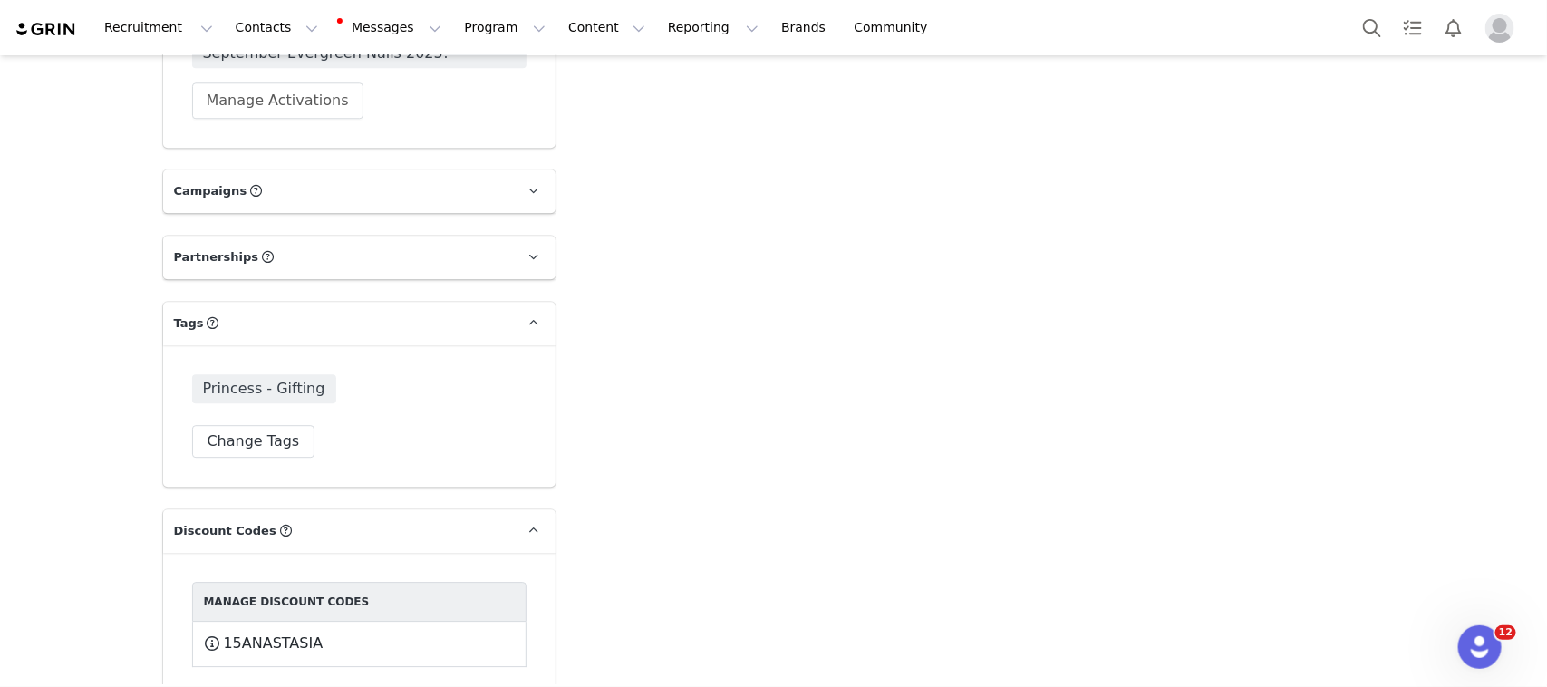
scroll to position [2379, 0]
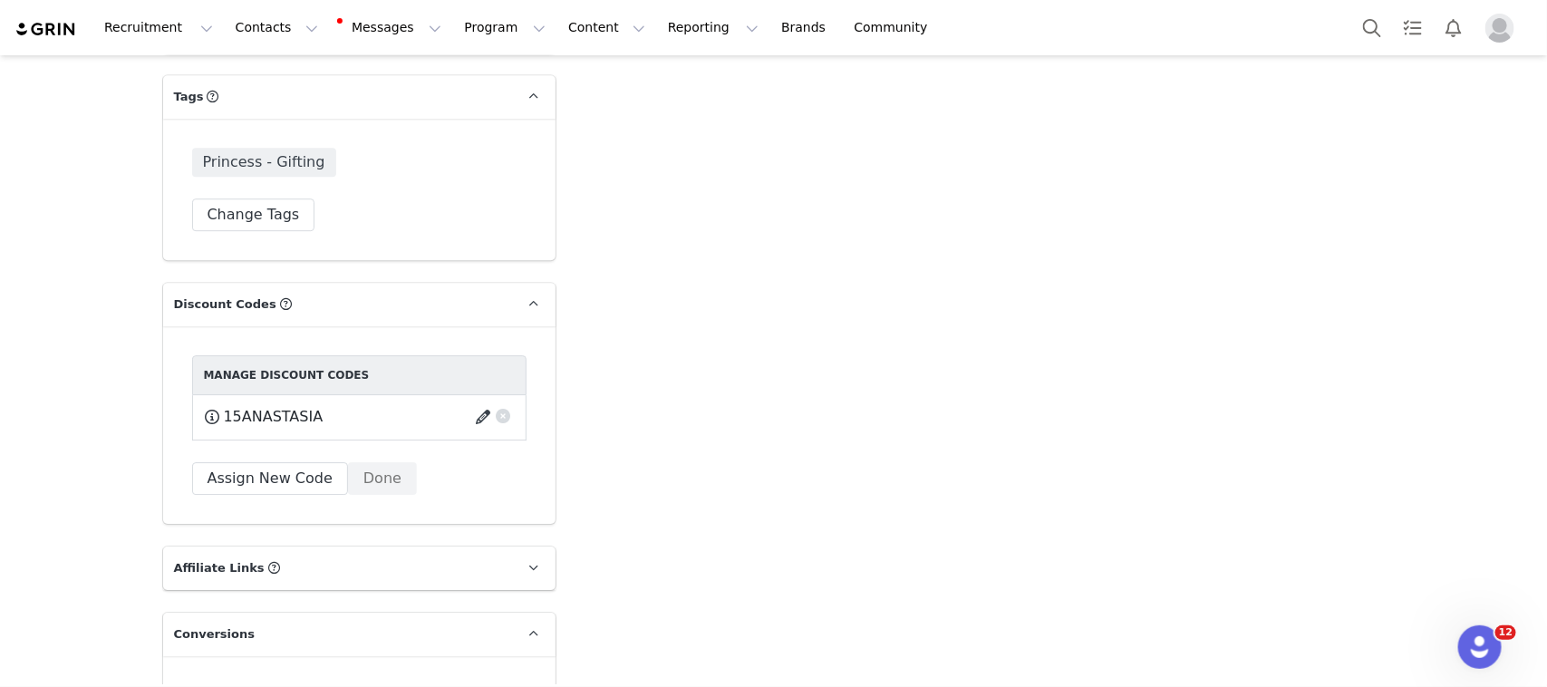
click at [474, 402] on button "button" at bounding box center [486, 416] width 24 height 29
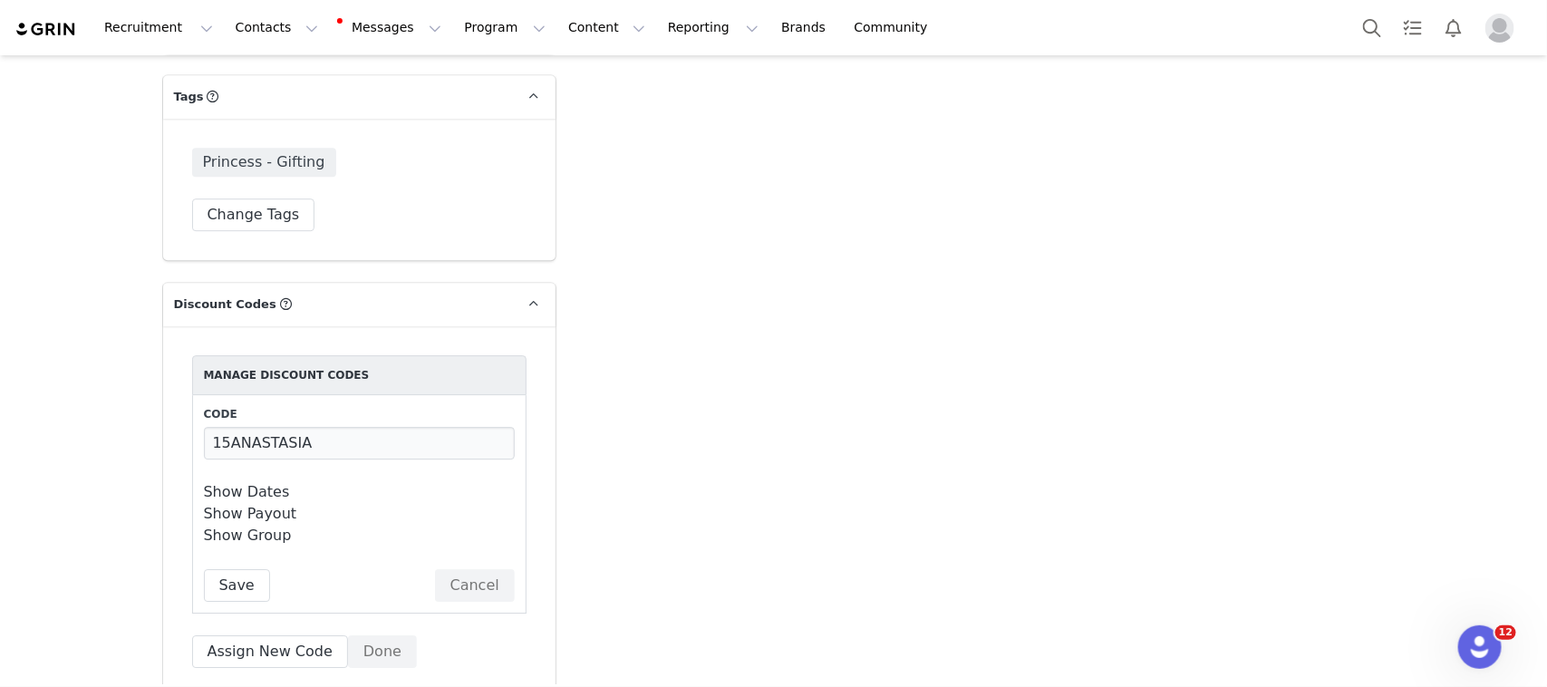
click at [227, 483] on link "Show Dates" at bounding box center [247, 491] width 86 height 17
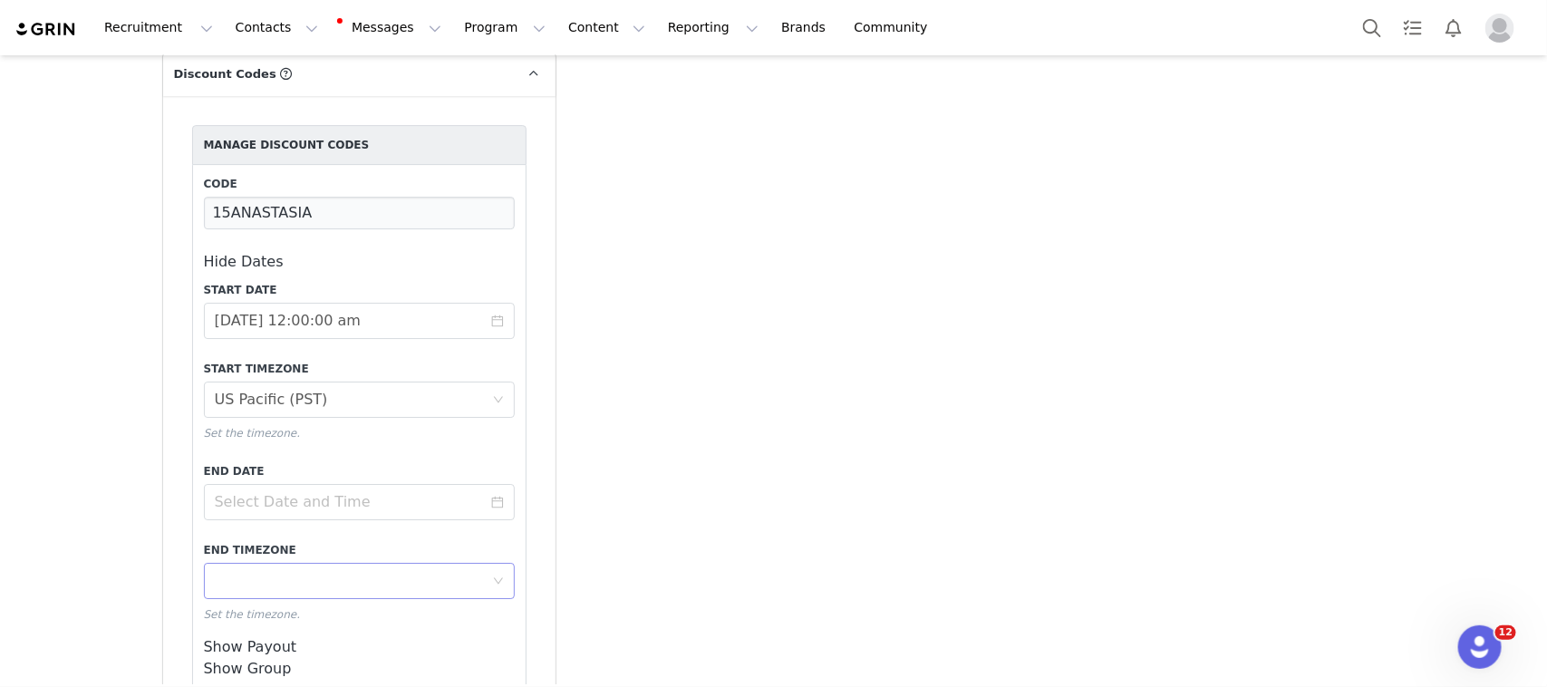
scroll to position [2719, 0]
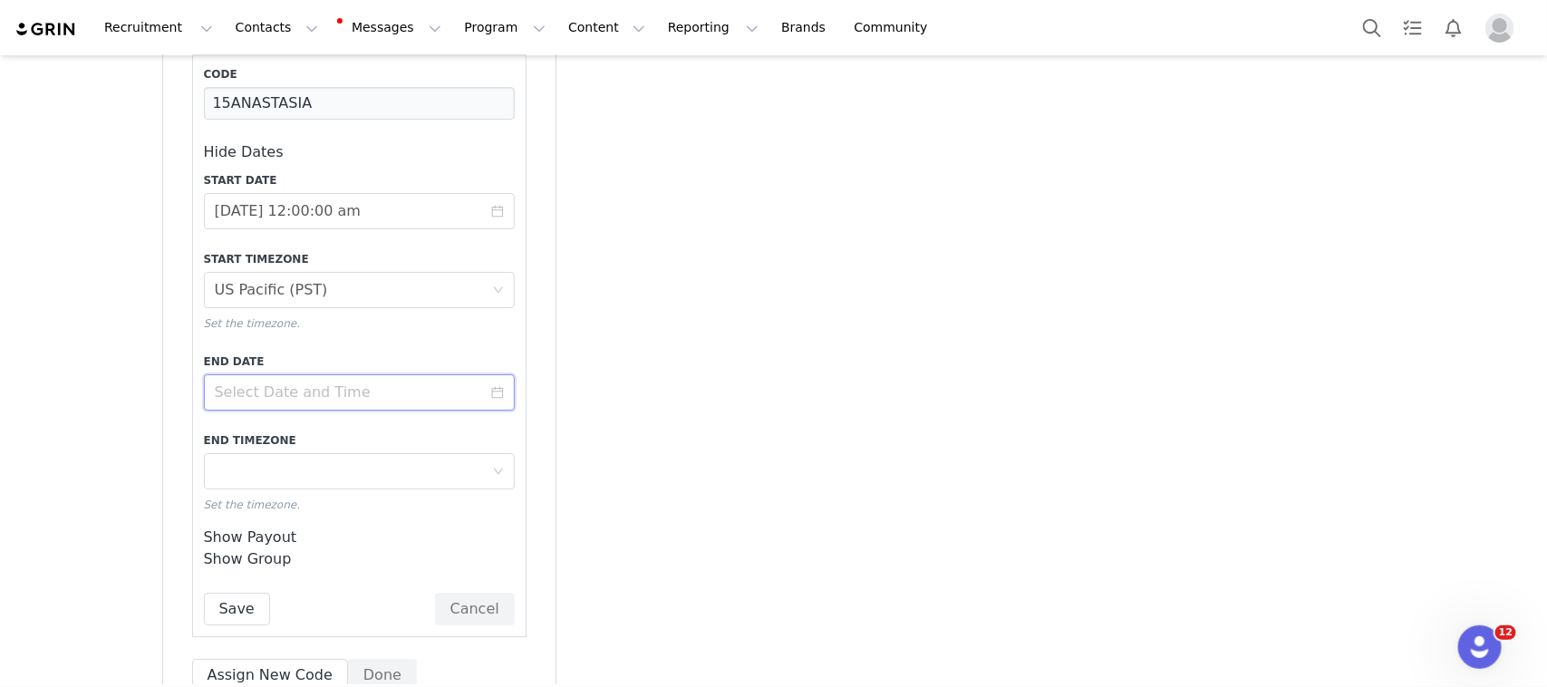
click at [291, 374] on input at bounding box center [359, 392] width 311 height 36
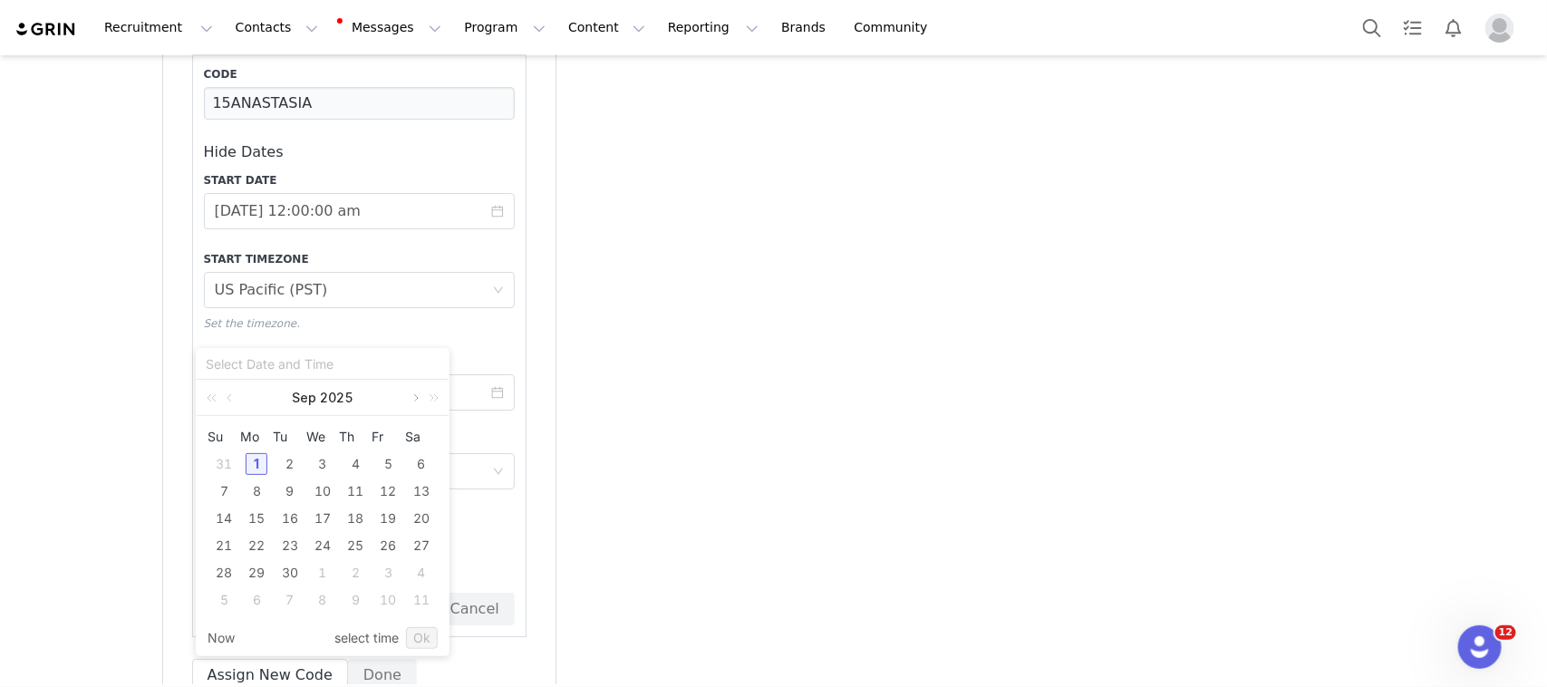
click at [410, 399] on link at bounding box center [414, 398] width 16 height 36
click at [417, 463] on div "1" at bounding box center [421, 464] width 22 height 22
type input "2025-11-01 09:34:08 am"
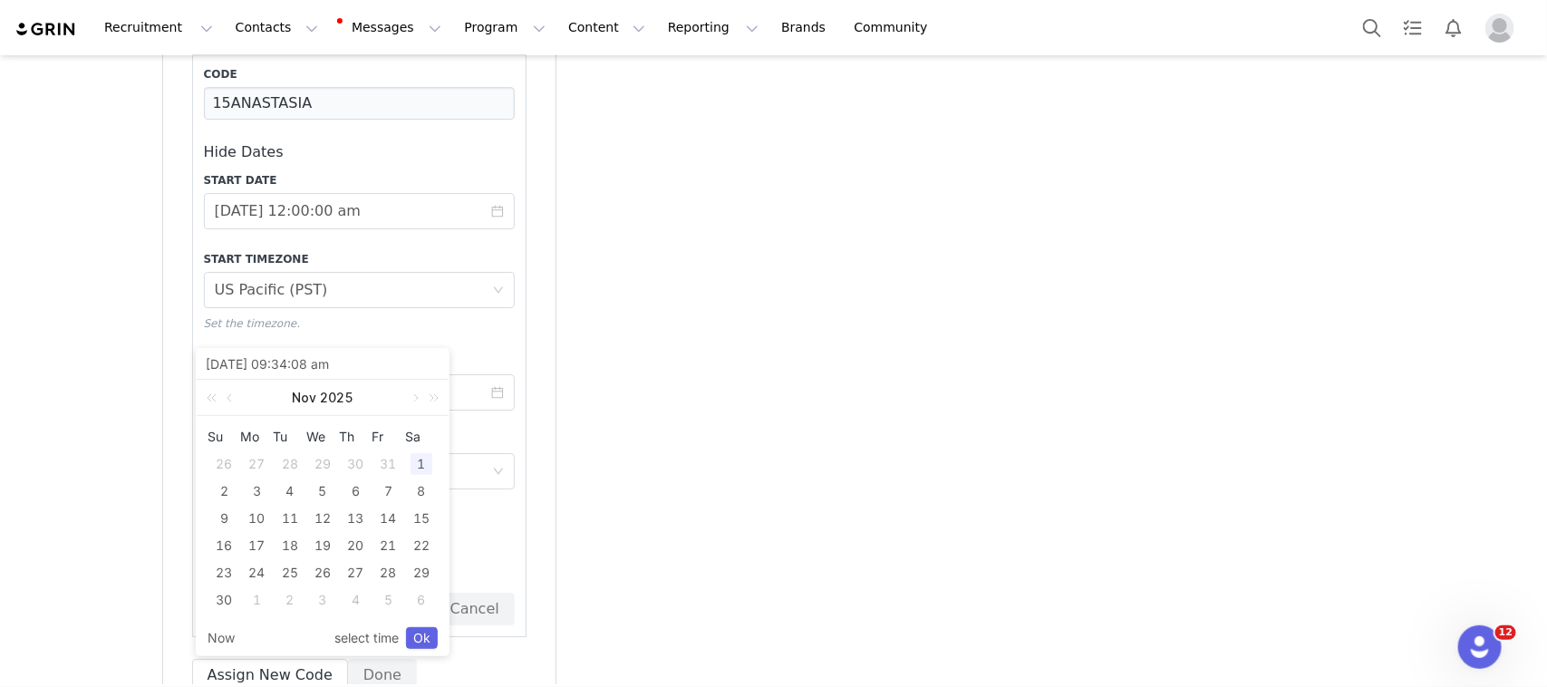
click at [424, 637] on link "Ok" at bounding box center [422, 638] width 32 height 22
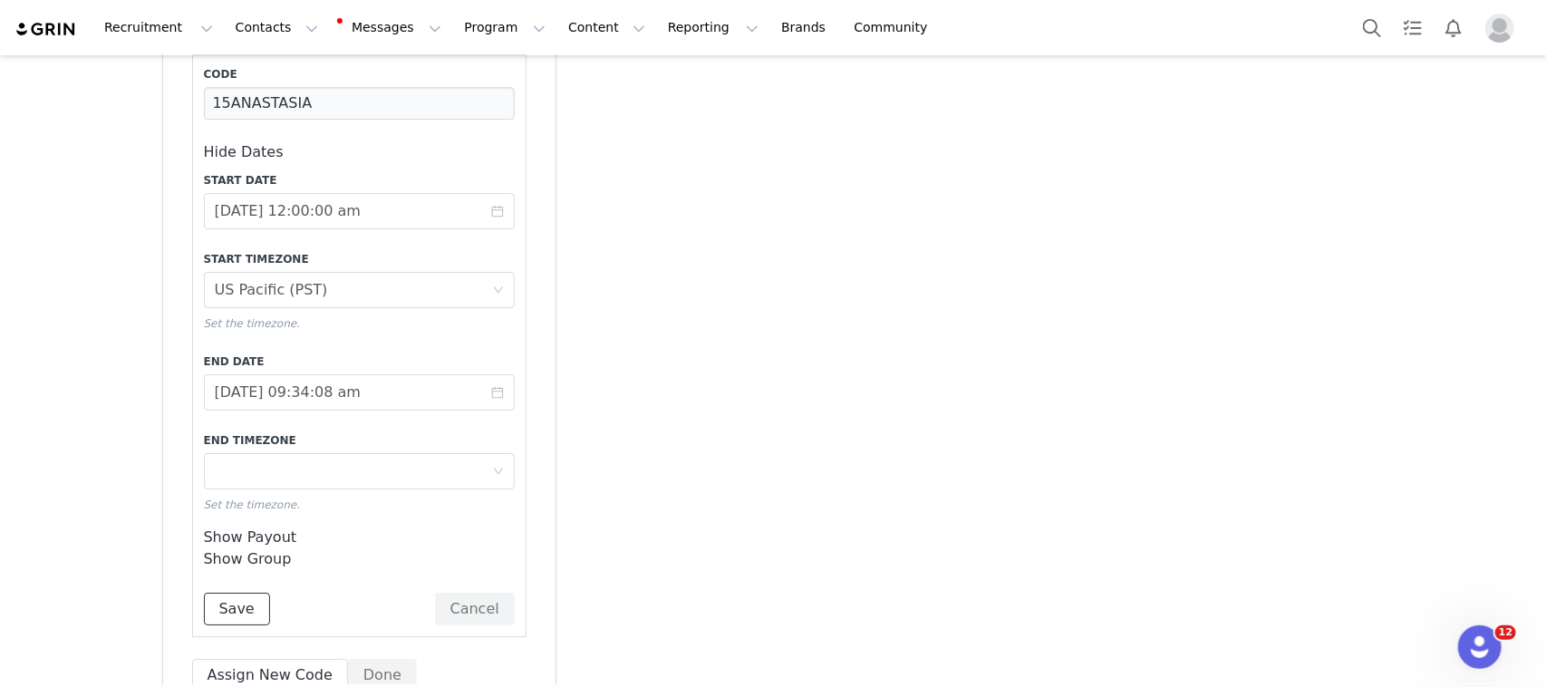
click at [240, 593] on button "Save" at bounding box center [237, 609] width 66 height 33
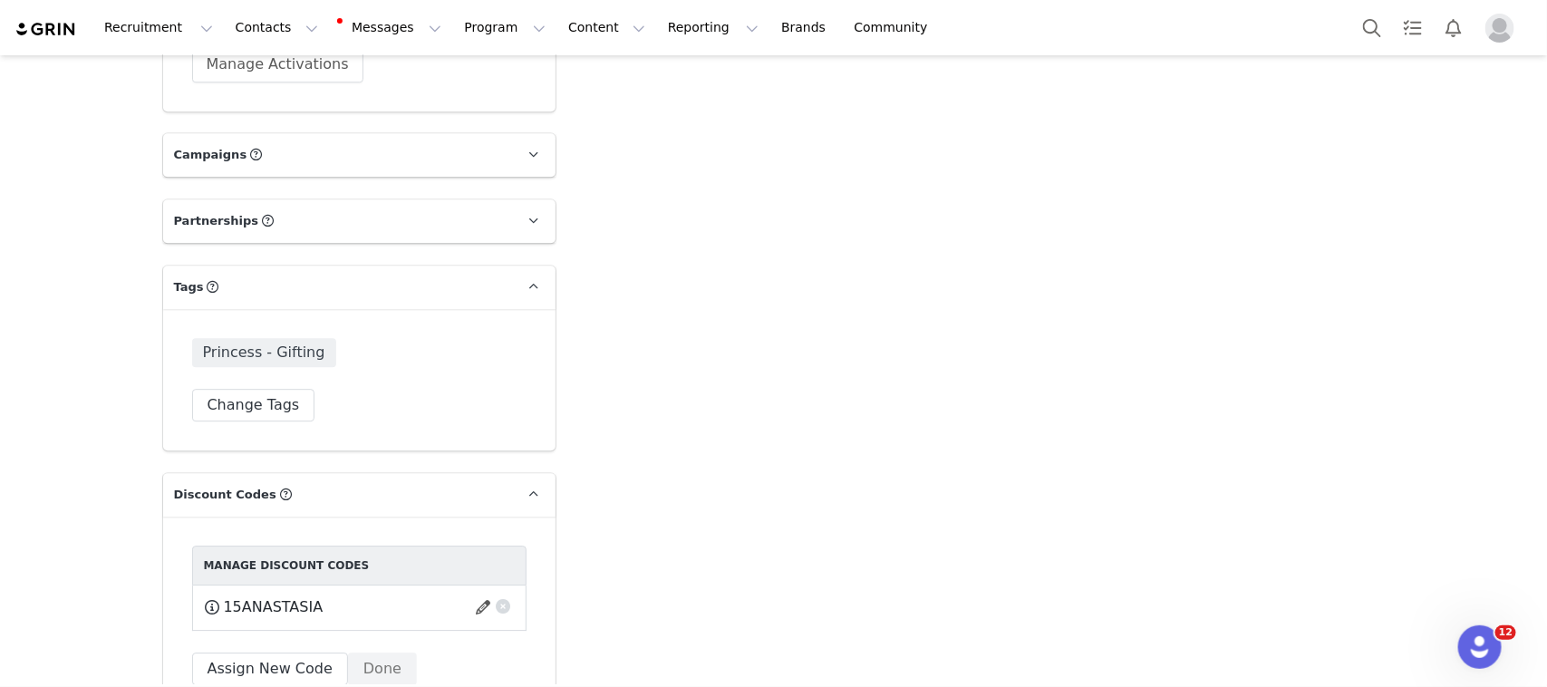
scroll to position [2030, 0]
